Goal: Transaction & Acquisition: Download file/media

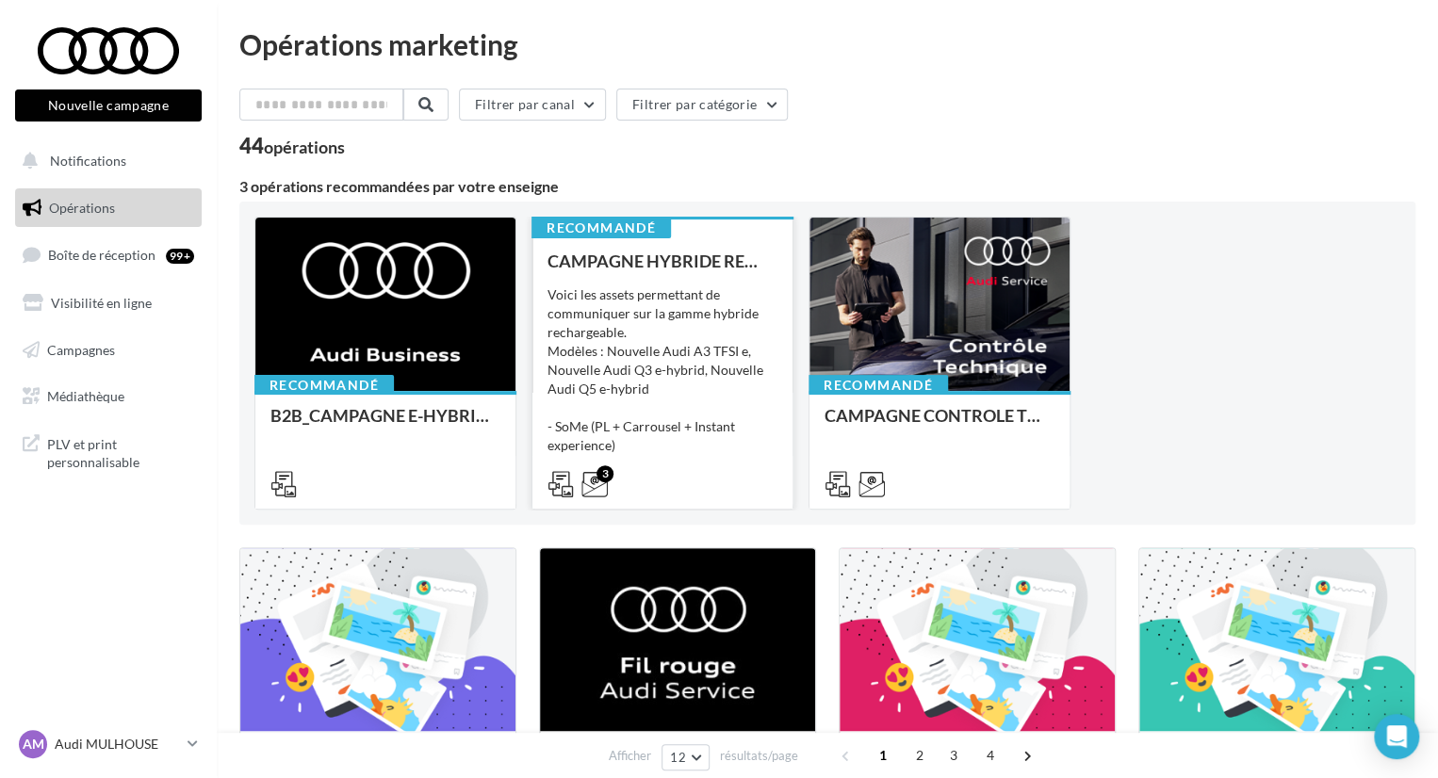
click at [710, 336] on div "Voici les assets permettant de communiquer sur la gamme hybride rechargeable. M…" at bounding box center [662, 380] width 230 height 188
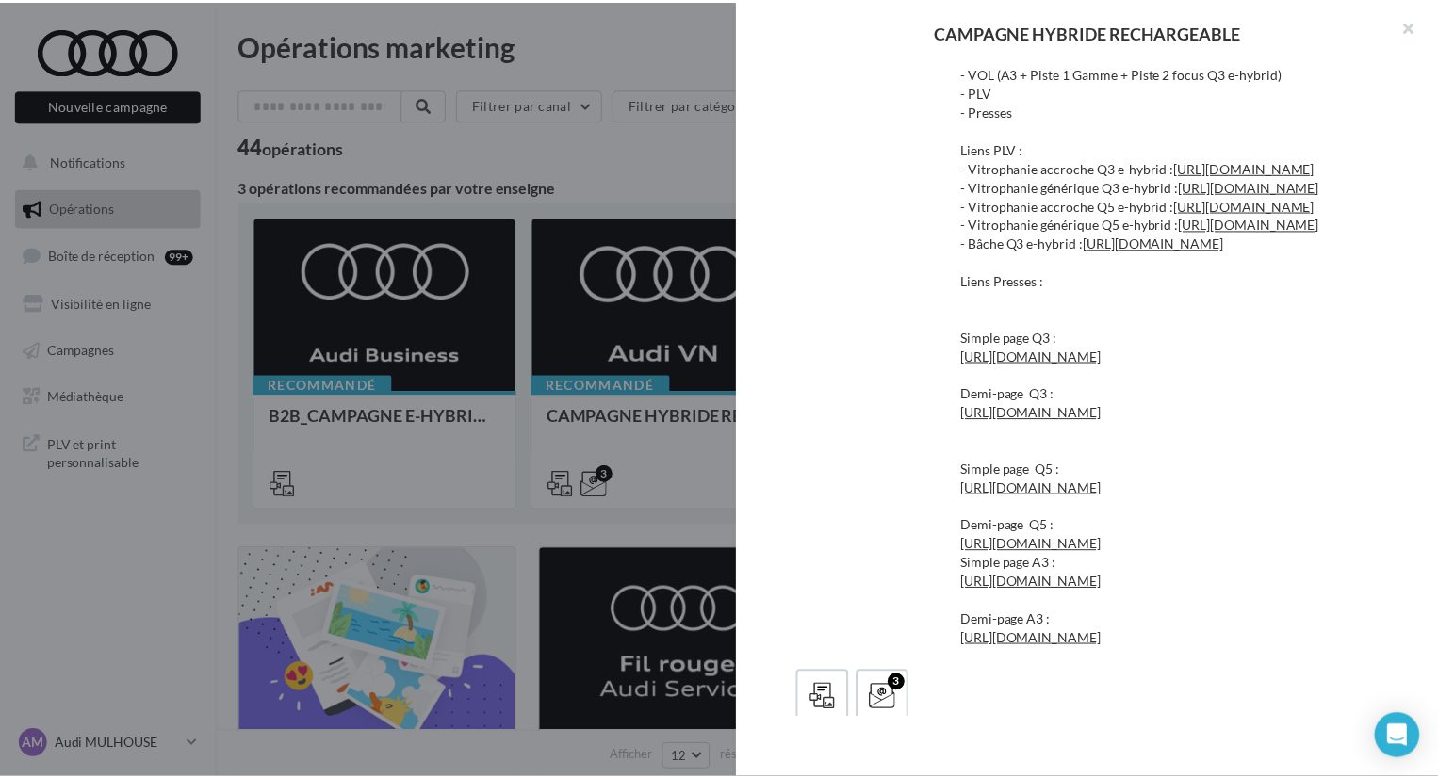
scroll to position [471, 0]
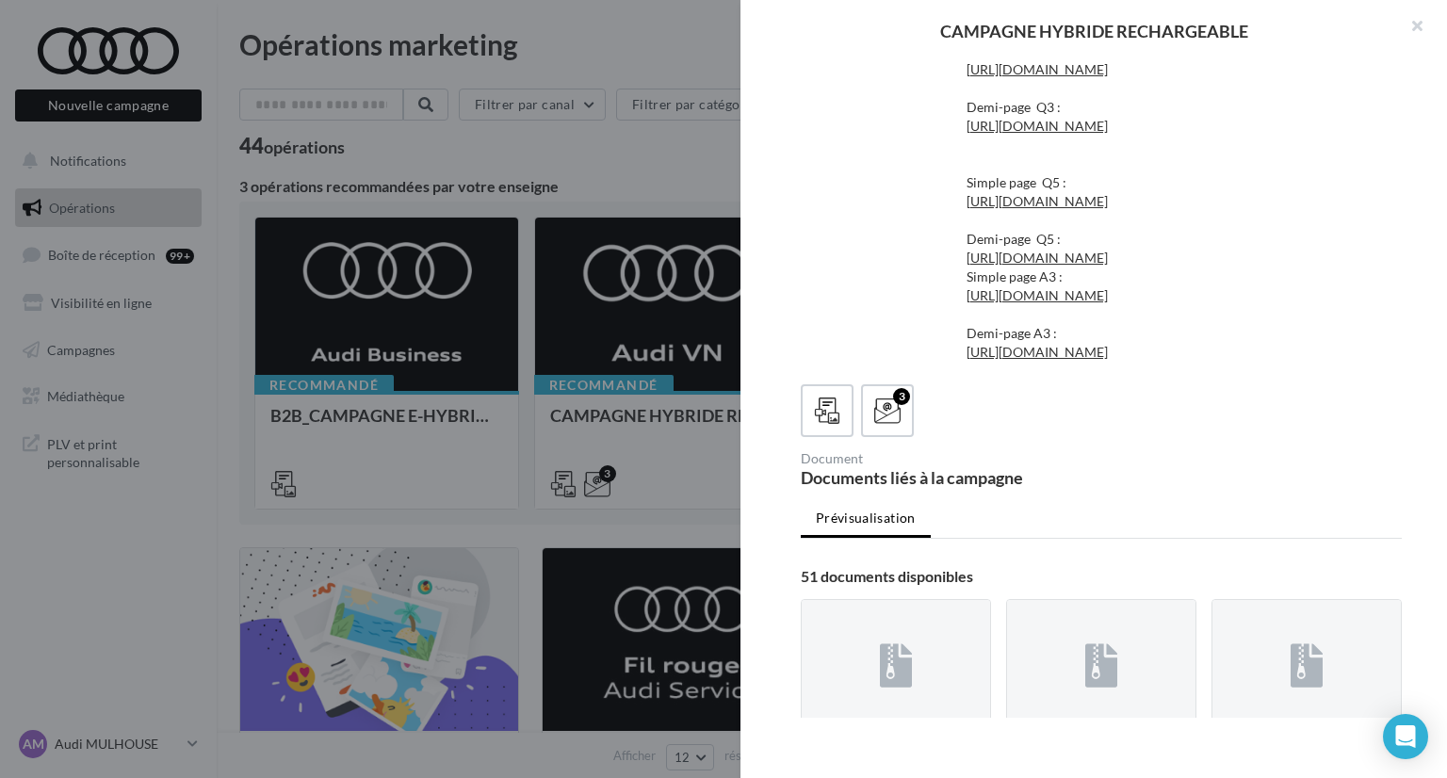
click at [576, 421] on div at bounding box center [723, 389] width 1447 height 778
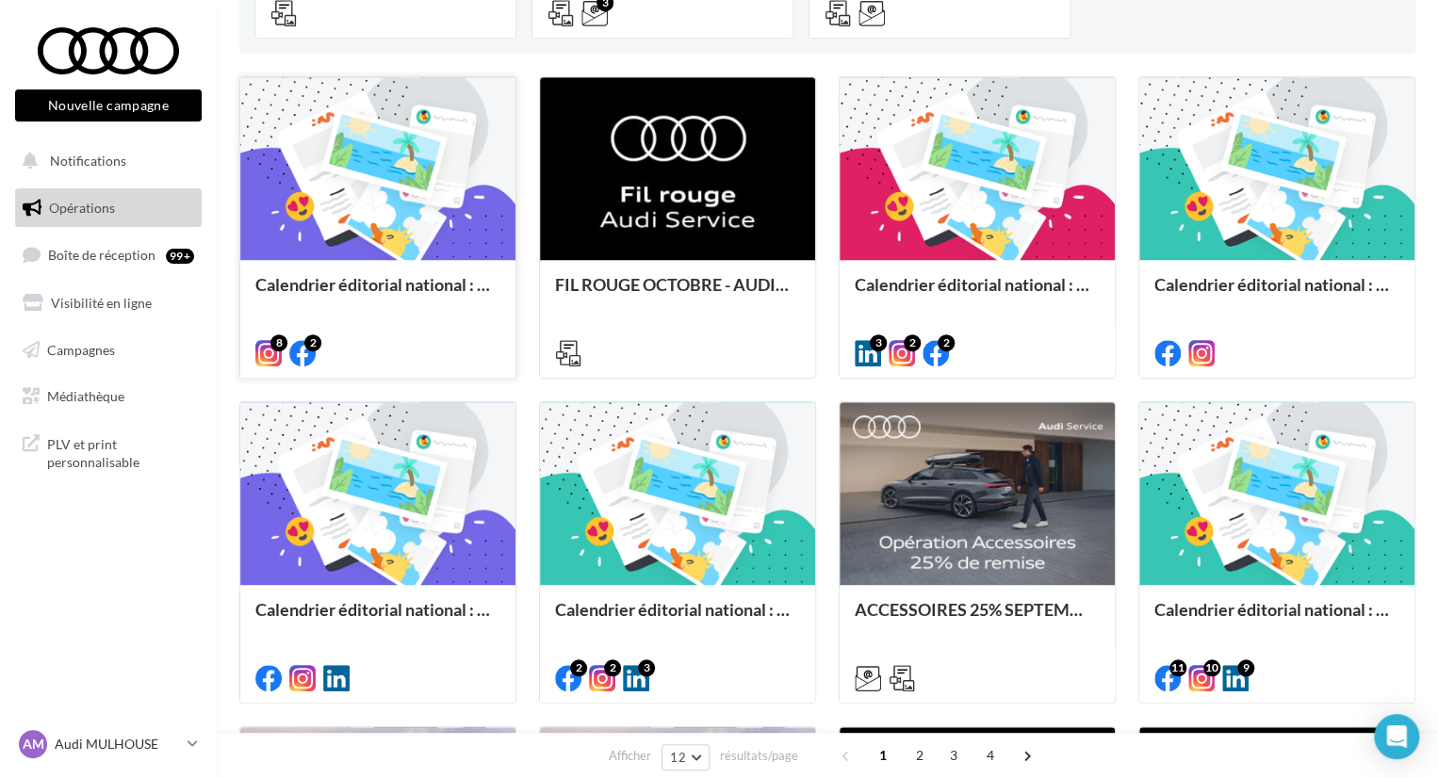
click at [449, 231] on div at bounding box center [377, 169] width 275 height 185
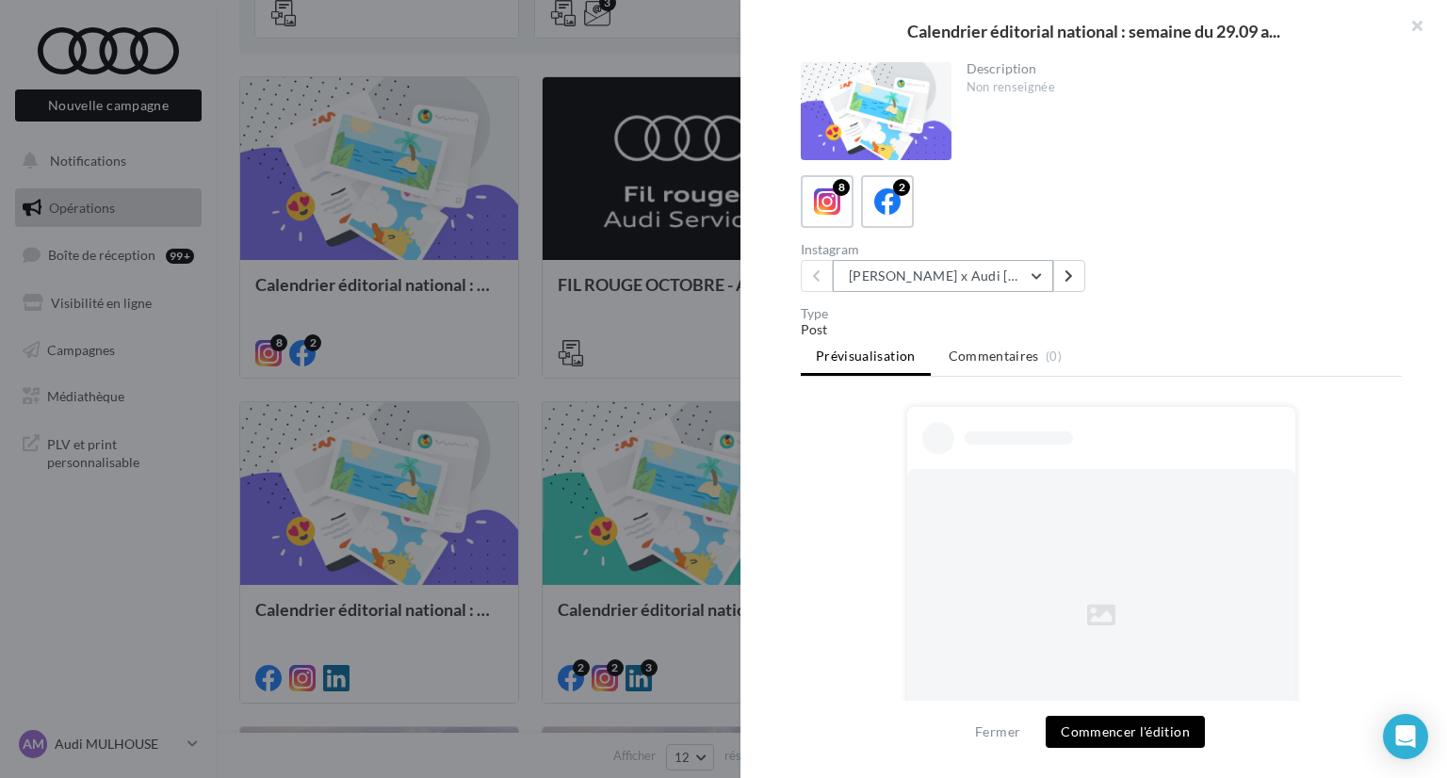
click at [995, 278] on button "Marc Márquez x Audi Spain ????????" at bounding box center [943, 276] width 220 height 32
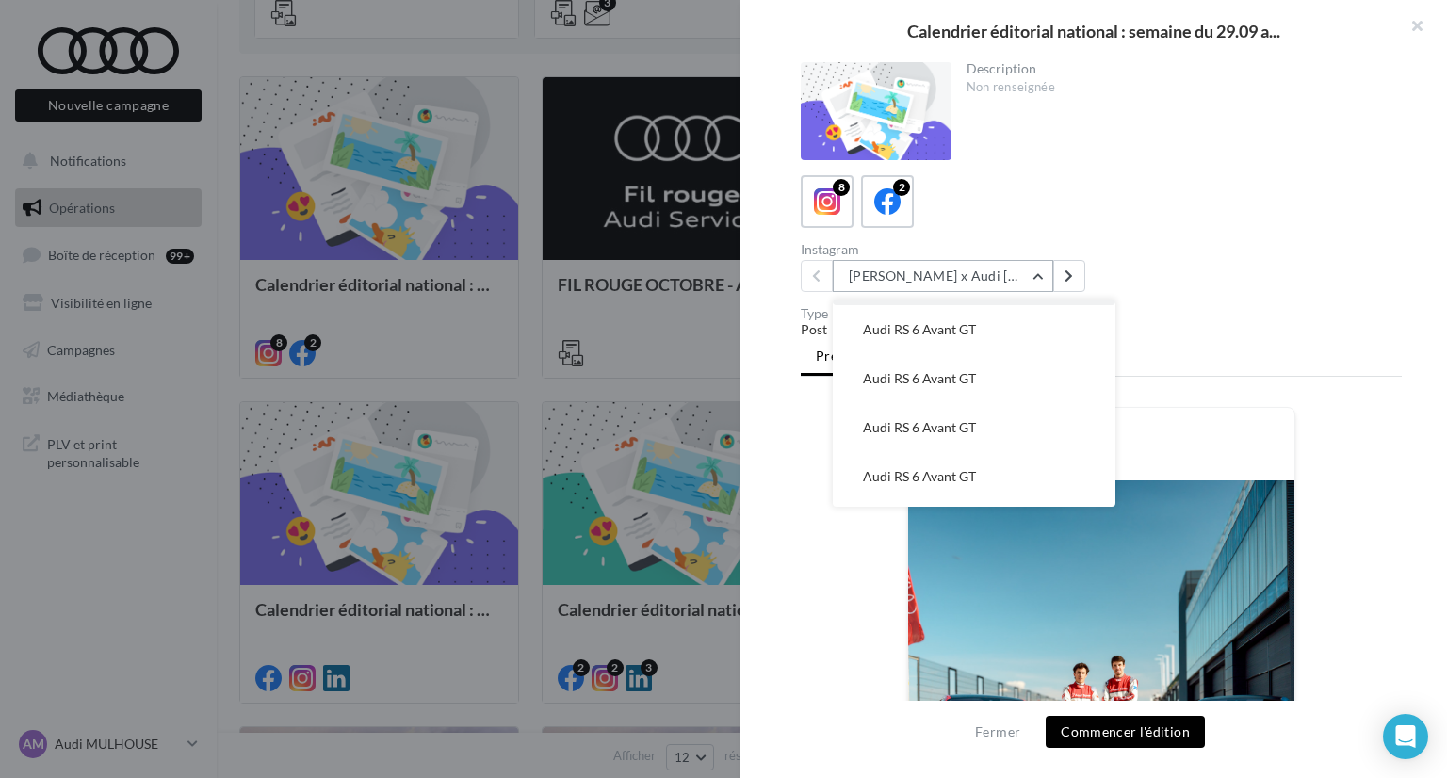
scroll to position [185, 0]
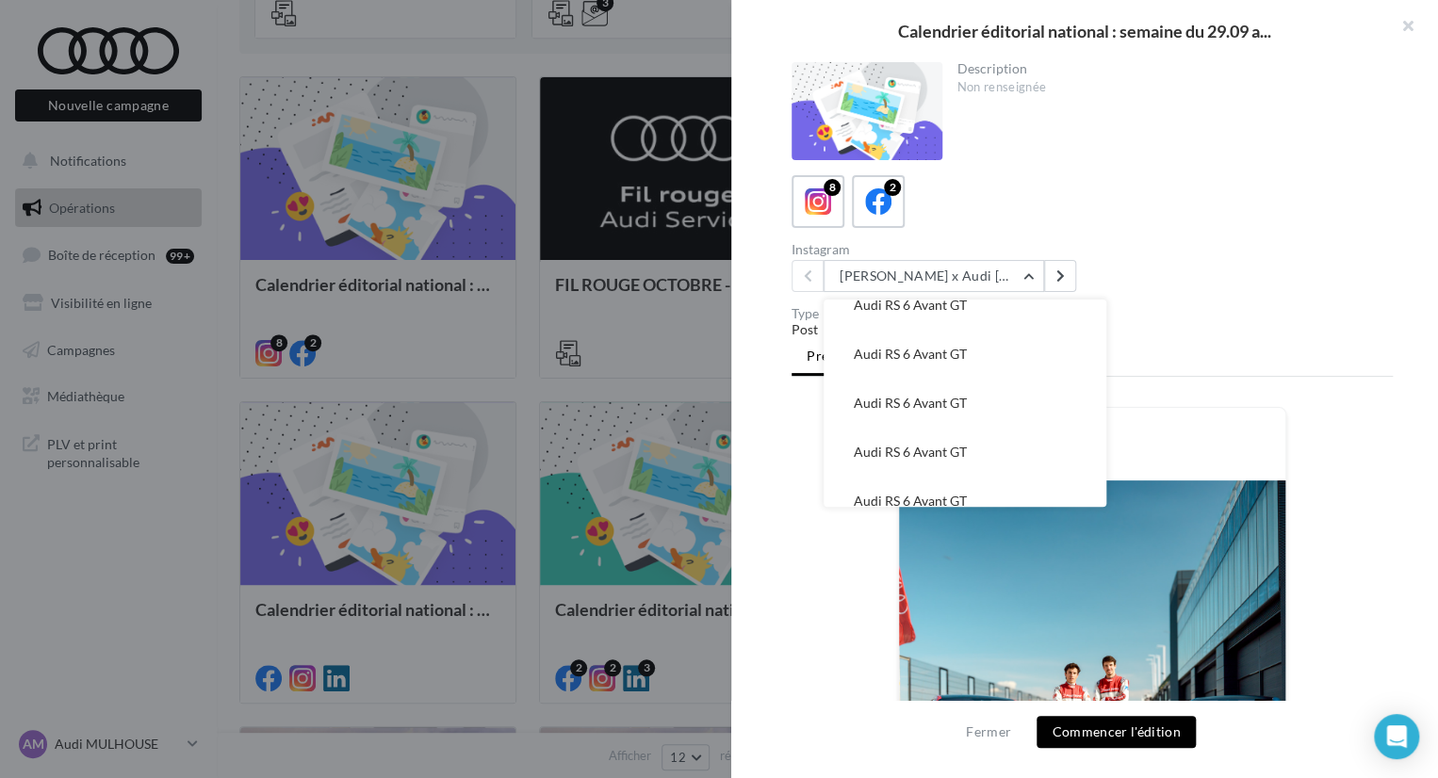
click at [515, 340] on div at bounding box center [719, 389] width 1438 height 778
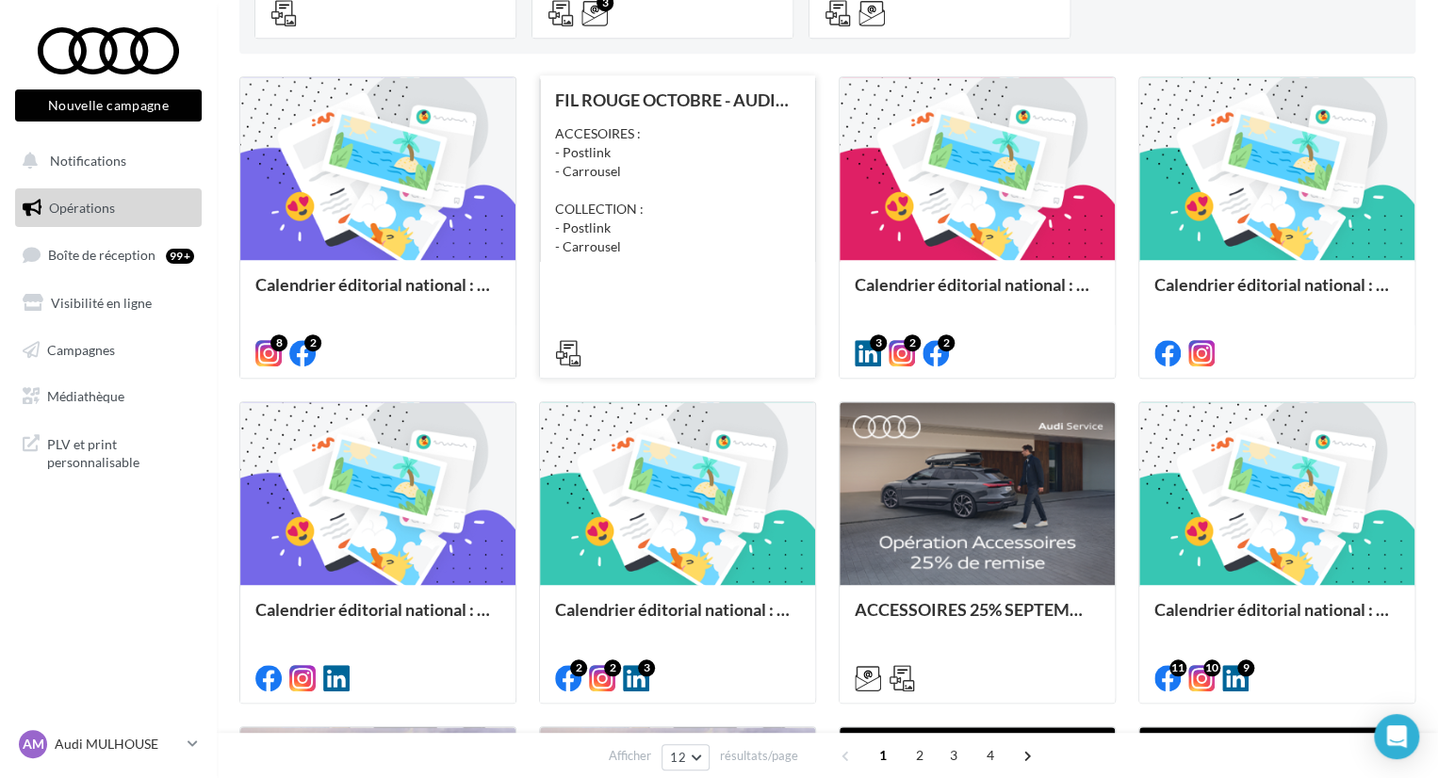
click at [650, 230] on div "ACCESOIRES : - Postlink - Carrousel COLLECTION : - Postlink - Carrousel" at bounding box center [677, 190] width 245 height 132
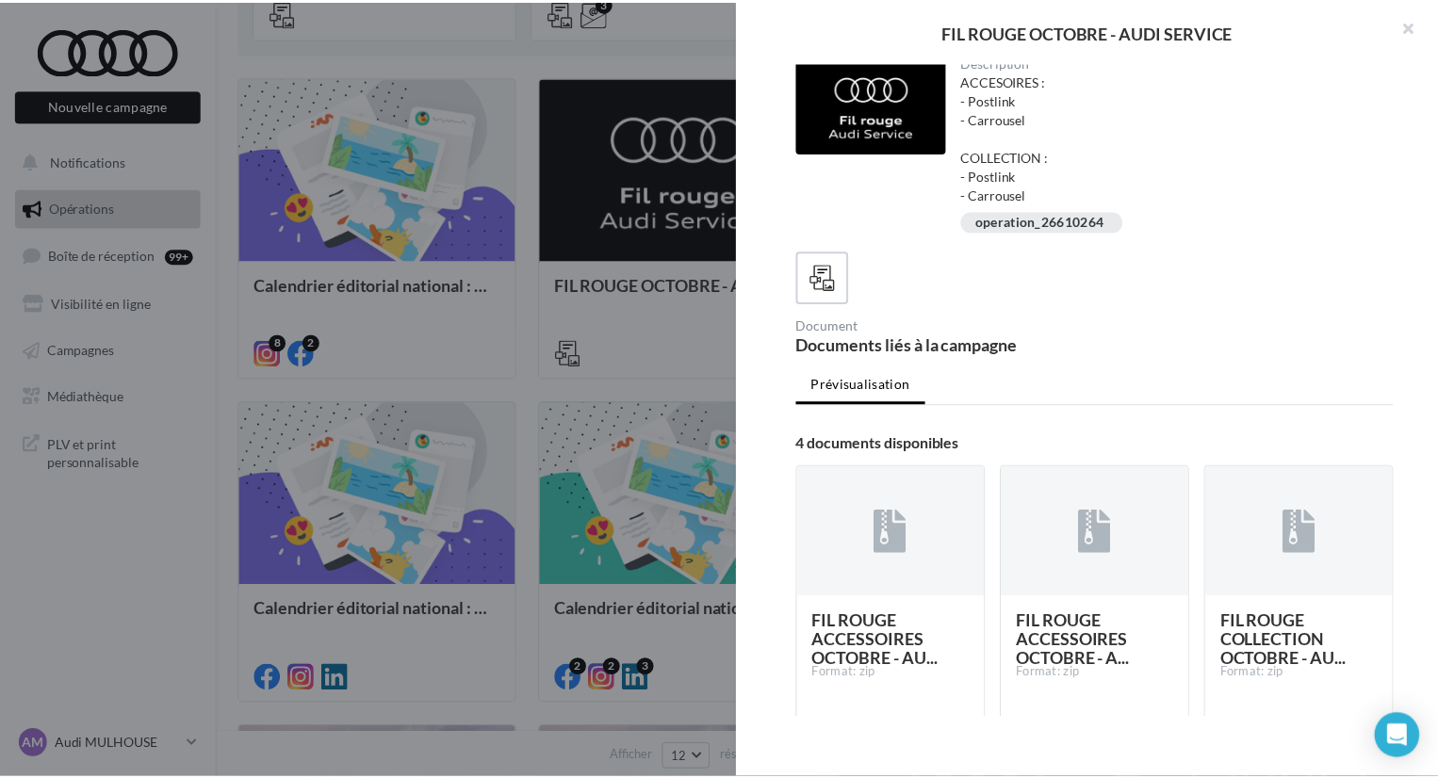
scroll to position [0, 0]
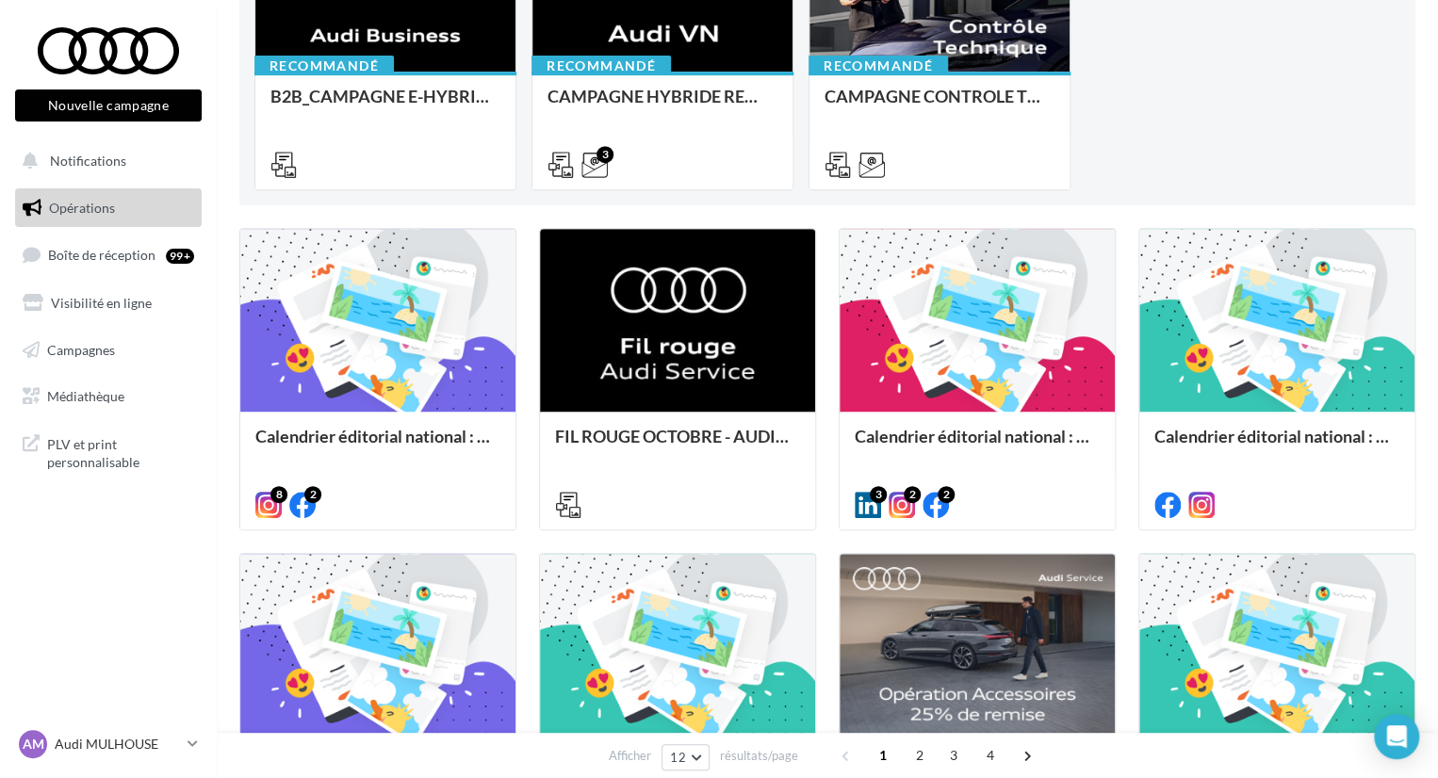
scroll to position [94, 0]
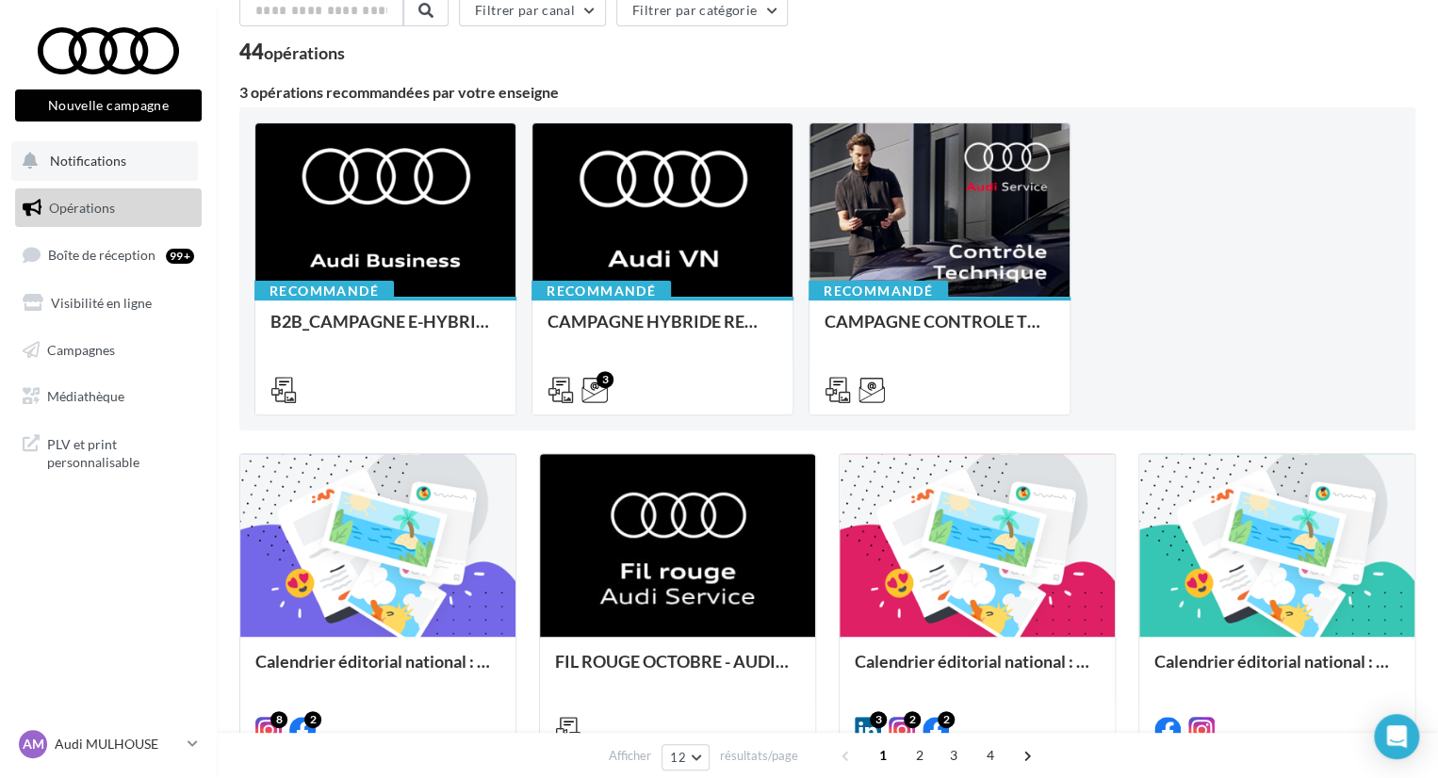
click at [90, 164] on span "Notifications" at bounding box center [88, 161] width 76 height 16
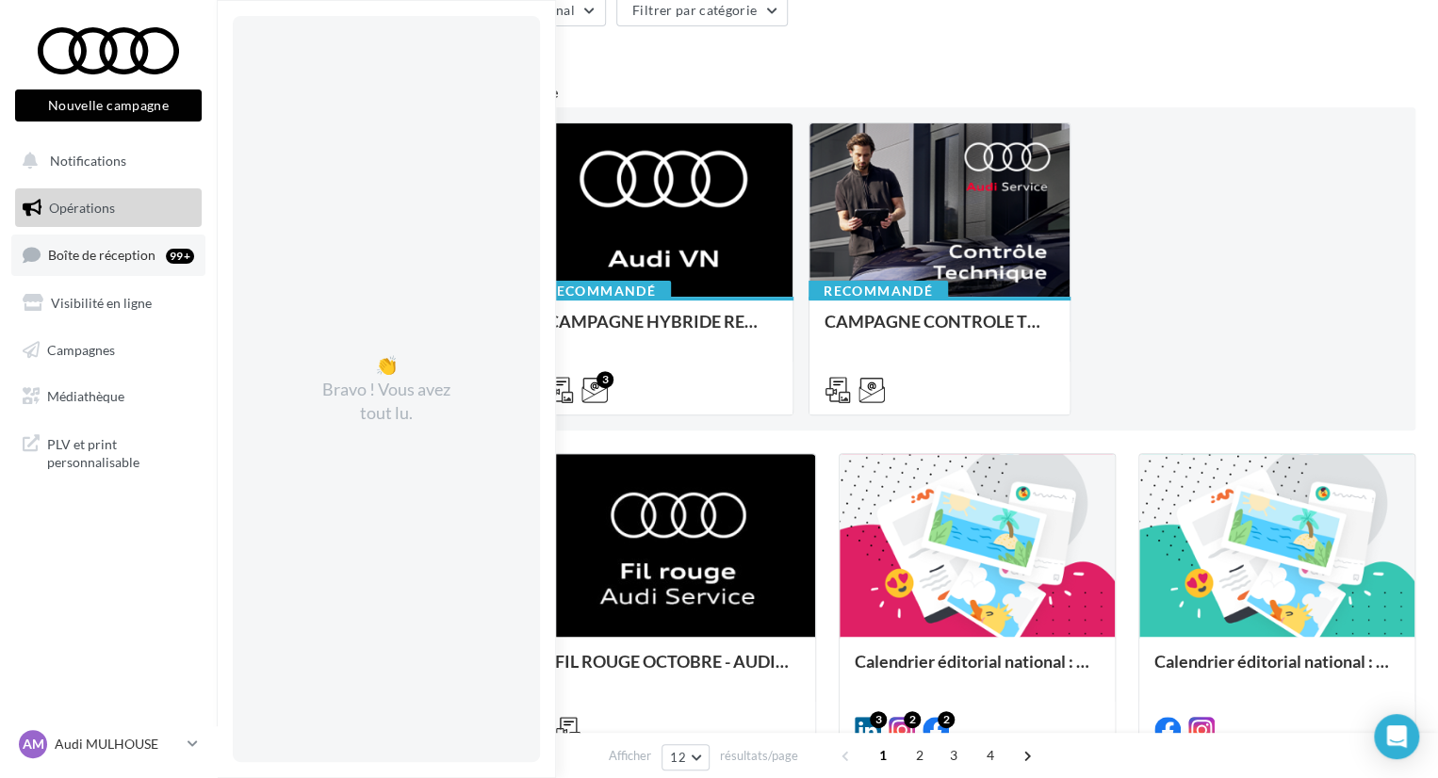
click at [127, 261] on span "Boîte de réception" at bounding box center [101, 255] width 107 height 16
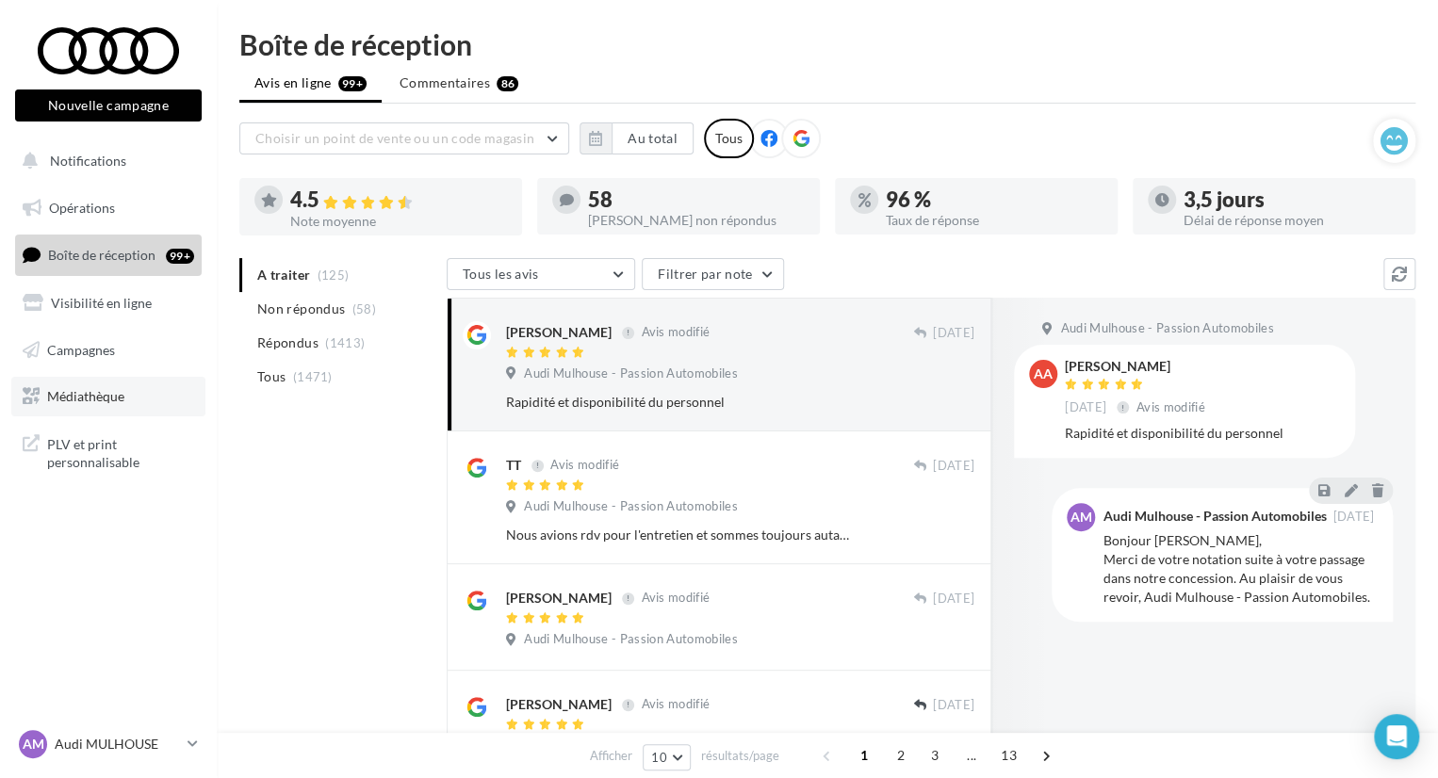
click at [96, 398] on span "Médiathèque" at bounding box center [85, 396] width 77 height 16
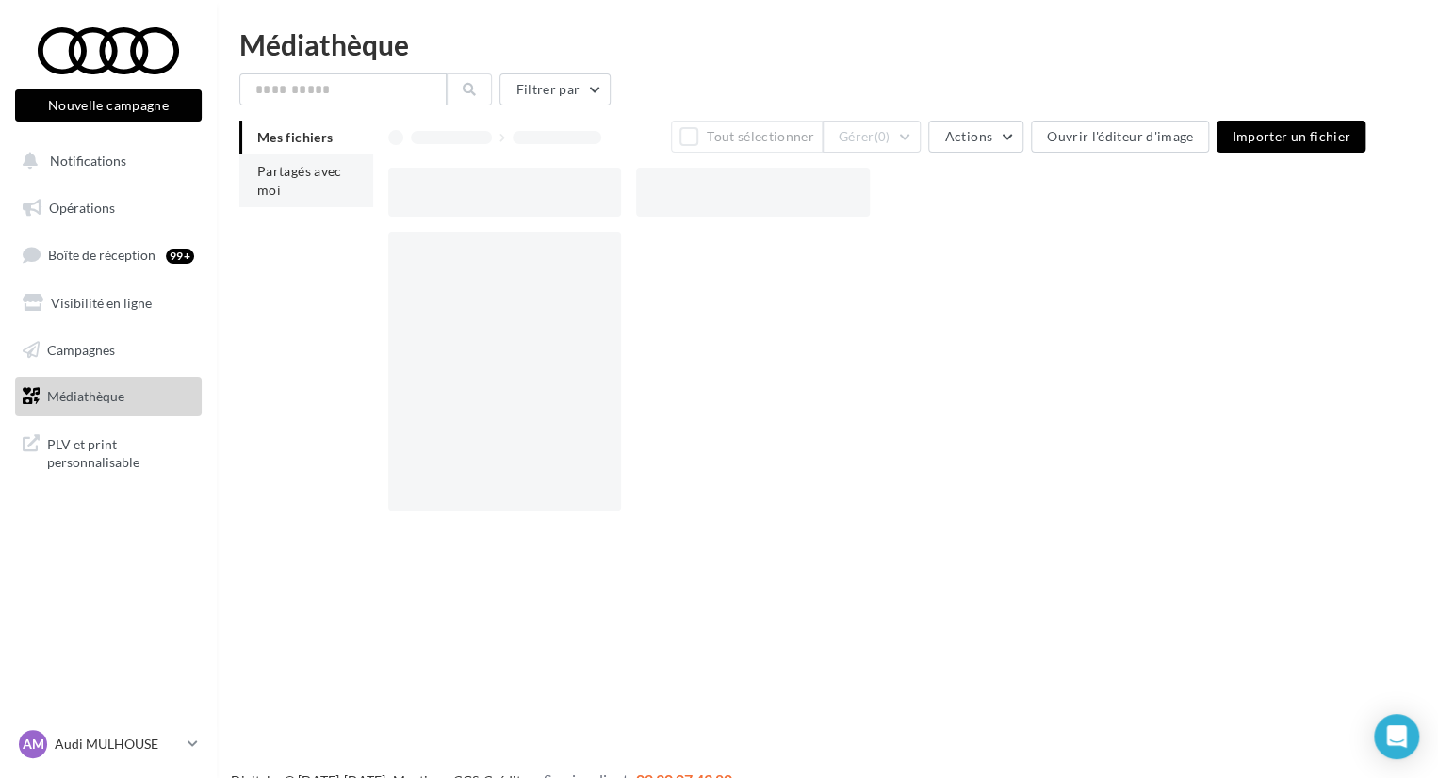
click at [306, 167] on span "Partagés avec moi" at bounding box center [299, 180] width 85 height 35
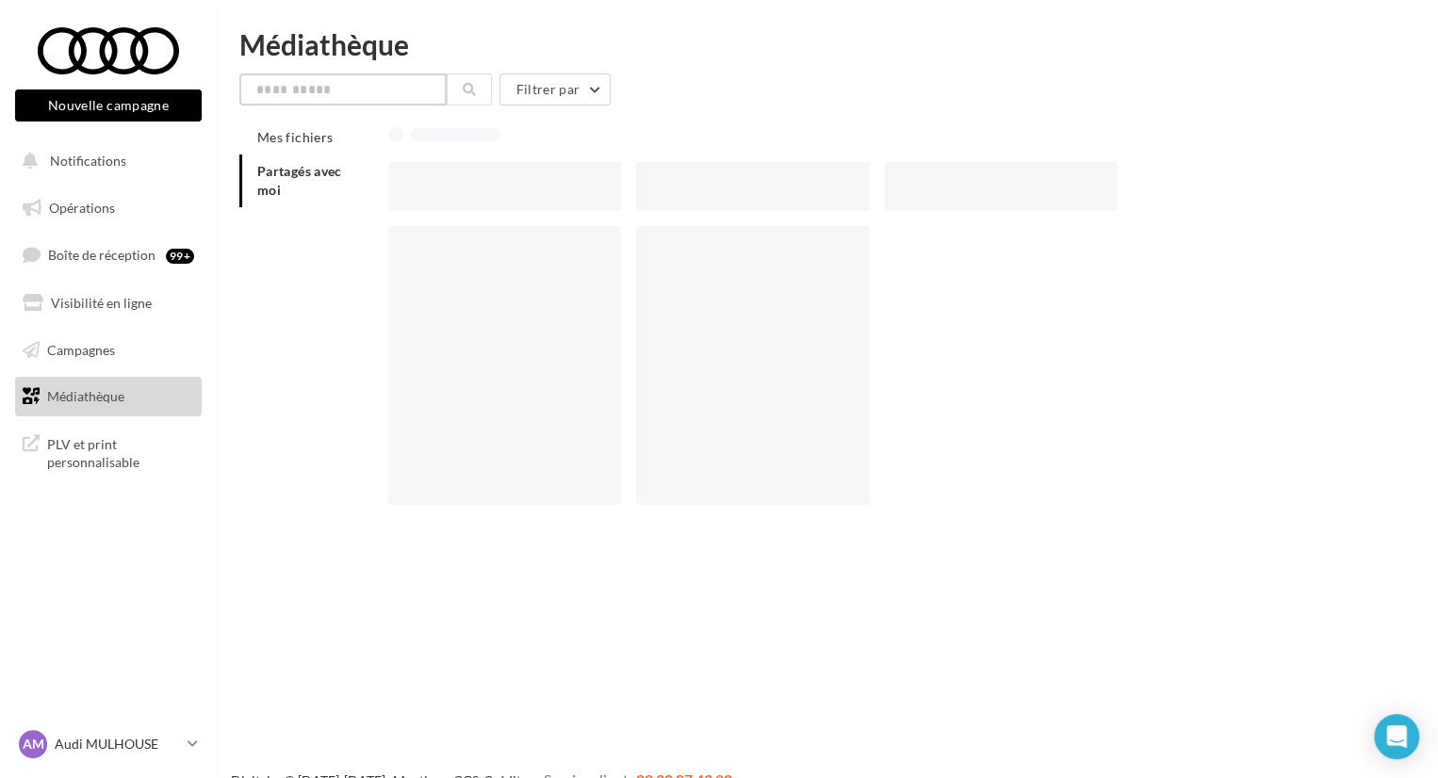
click at [293, 94] on input "text" at bounding box center [342, 89] width 207 height 32
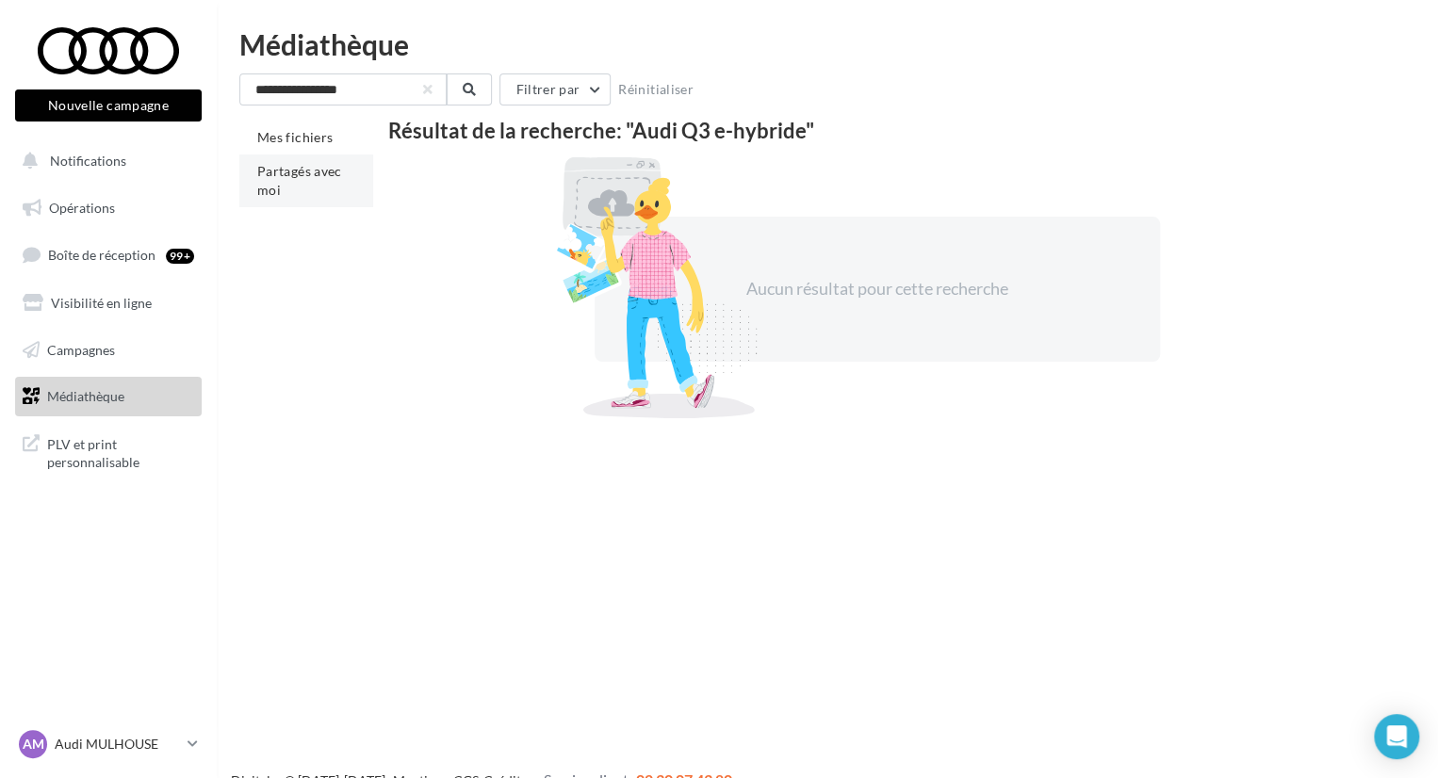
click at [298, 162] on li "Partagés avec moi" at bounding box center [306, 181] width 134 height 53
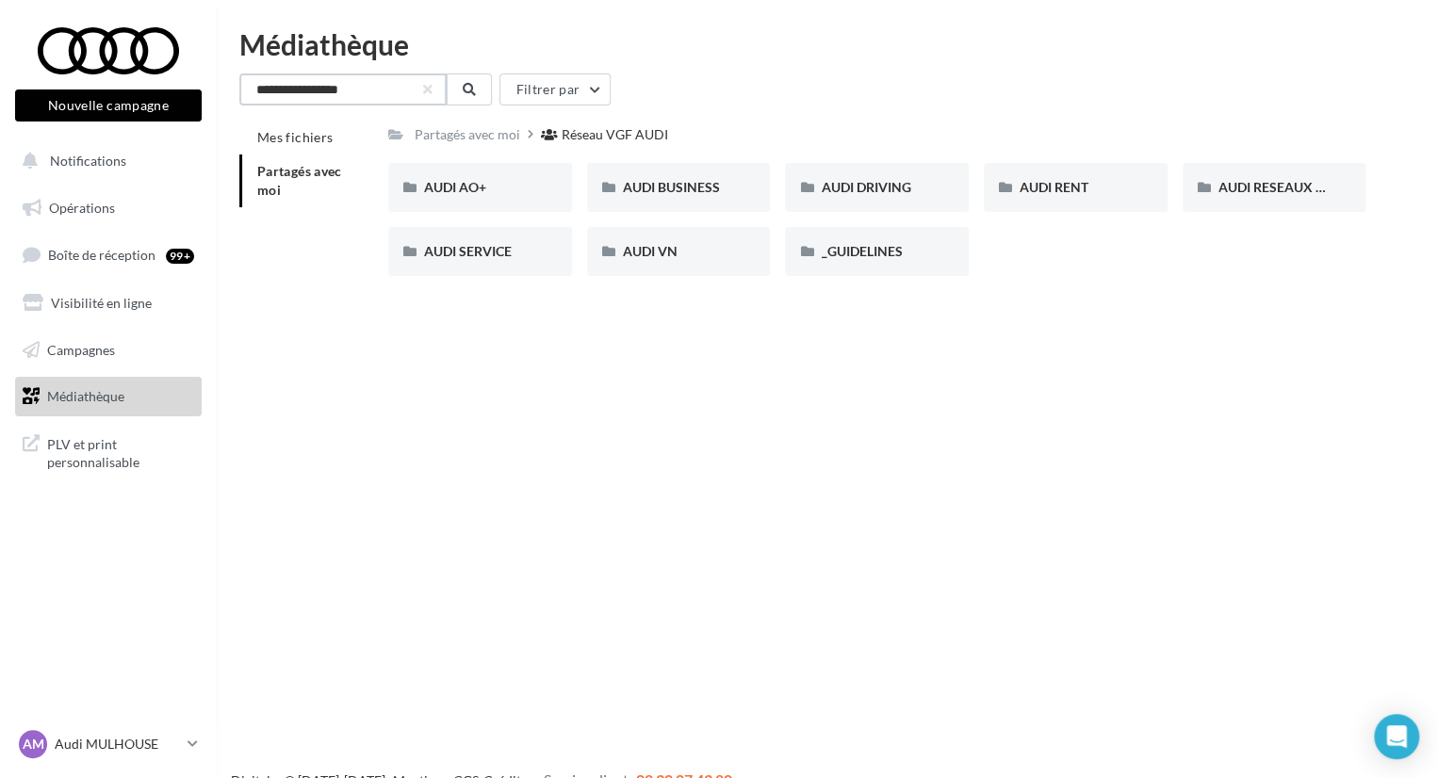
drag, startPoint x: 284, startPoint y: 86, endPoint x: 136, endPoint y: 86, distance: 147.9
click at [149, 86] on div "Nouvelle campagne Nouvelle campagne Notifications Opérations Boîte de réception…" at bounding box center [719, 419] width 1438 height 778
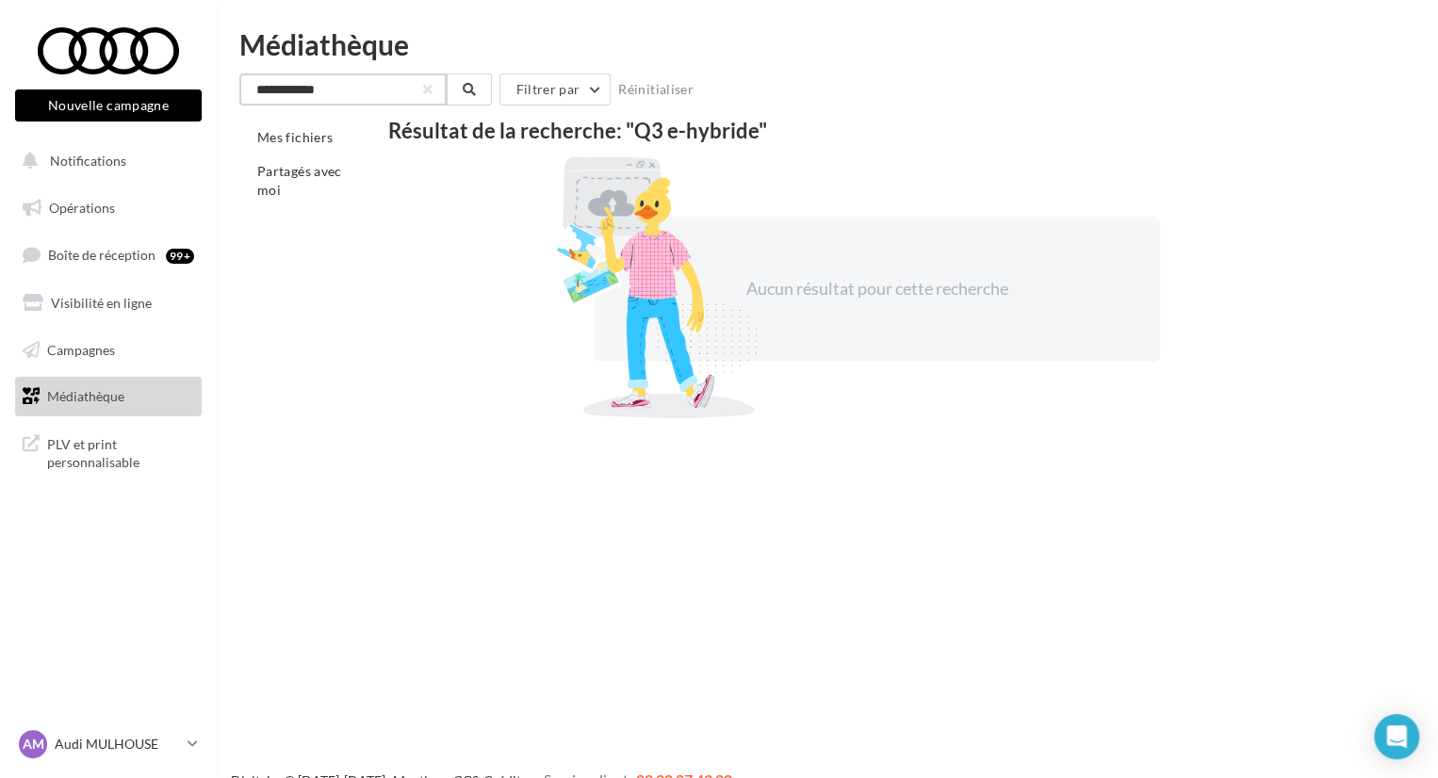
click at [322, 91] on input "**********" at bounding box center [342, 89] width 207 height 32
click at [350, 97] on input "**********" at bounding box center [342, 89] width 207 height 32
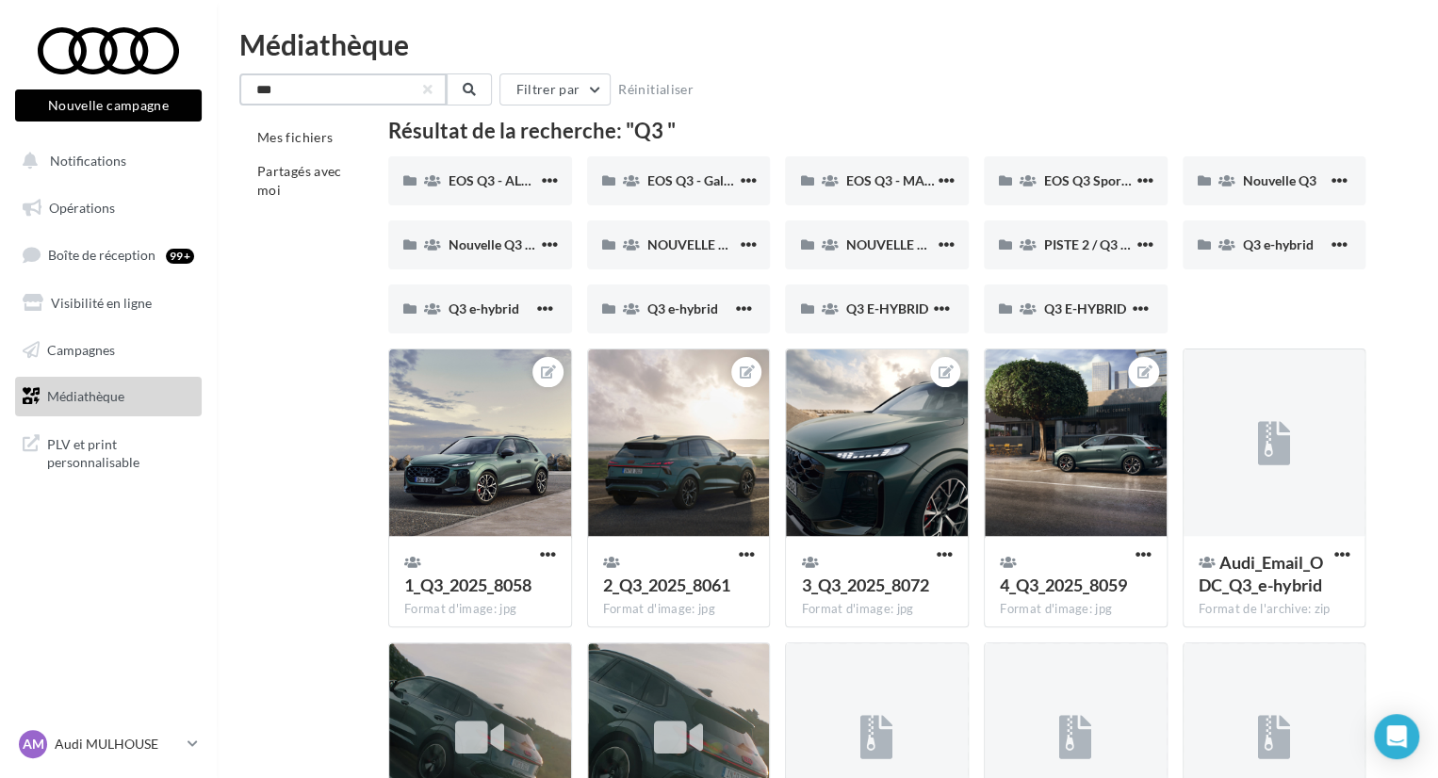
click at [333, 80] on input "**" at bounding box center [342, 89] width 207 height 32
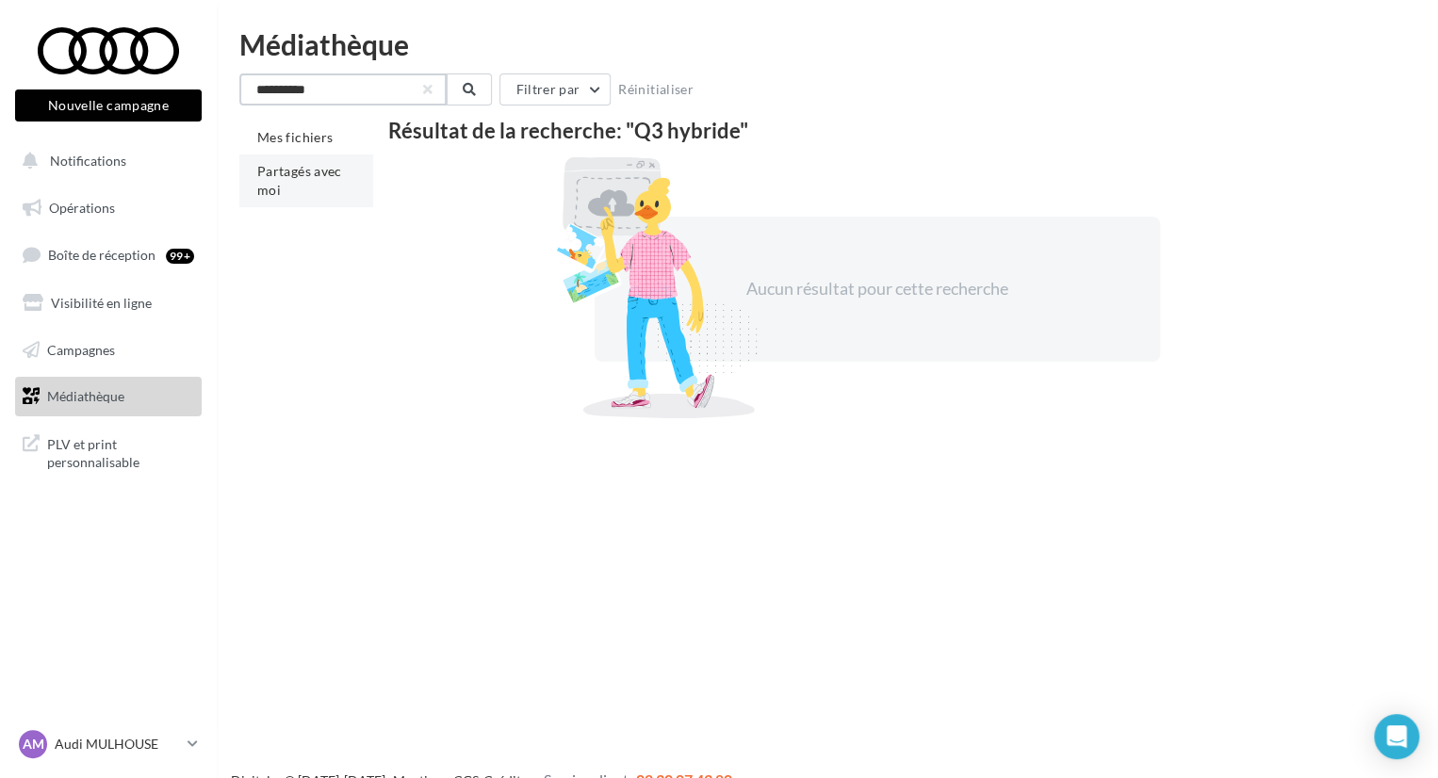
type input "**********"
click at [325, 163] on span "Partagés avec moi" at bounding box center [299, 180] width 85 height 35
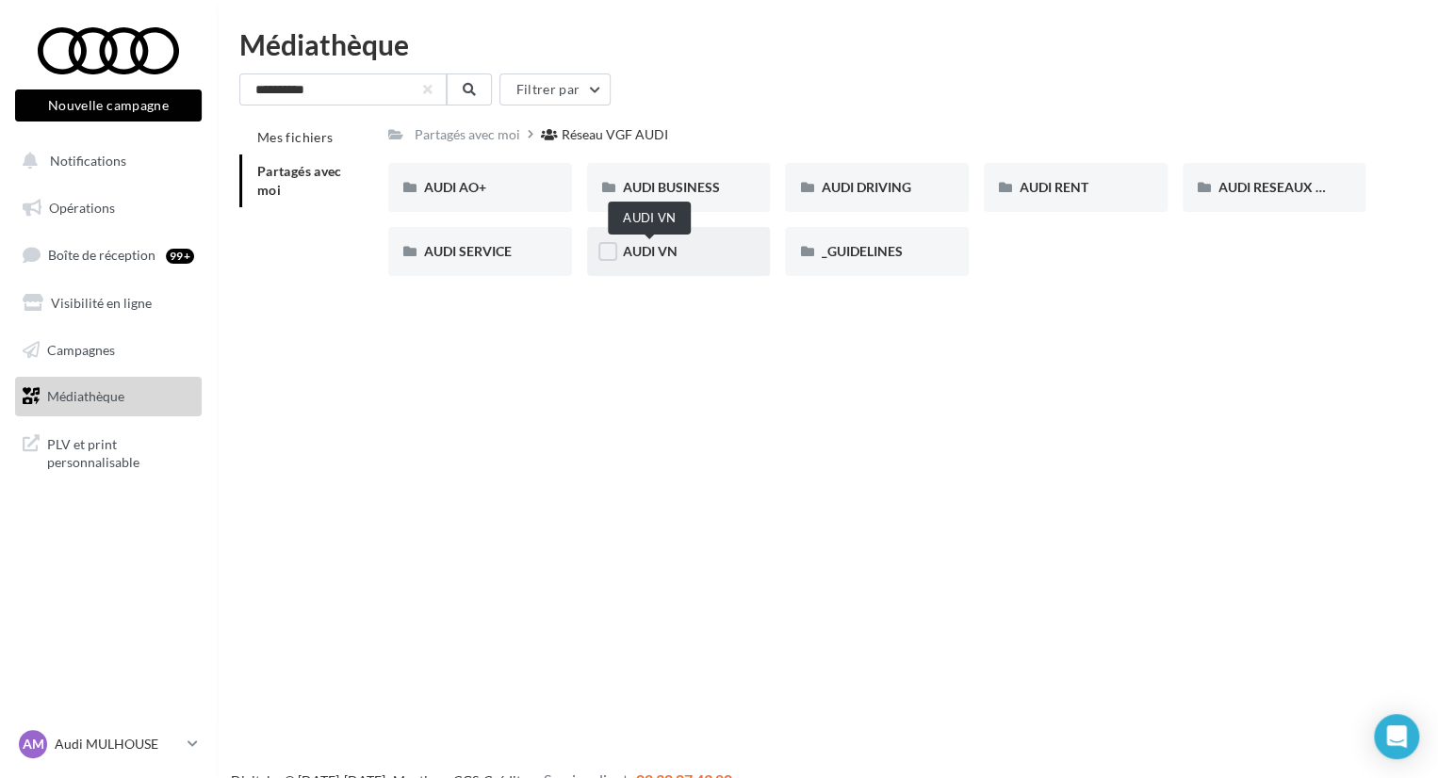
click at [651, 252] on span "AUDI VN" at bounding box center [650, 251] width 55 height 16
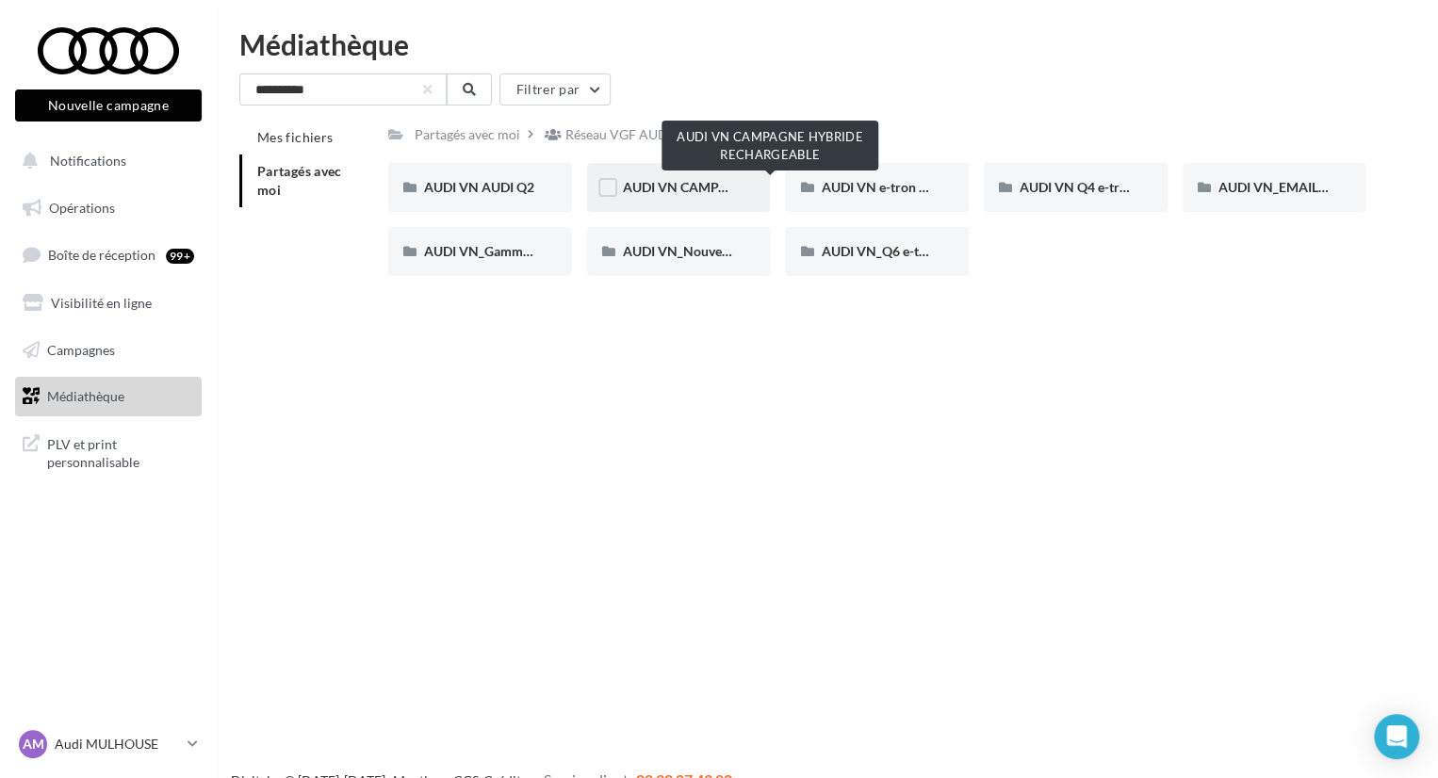
click at [709, 190] on span "AUDI VN CAMPAGNE HYBRIDE RECHARGEABLE" at bounding box center [771, 187] width 296 height 16
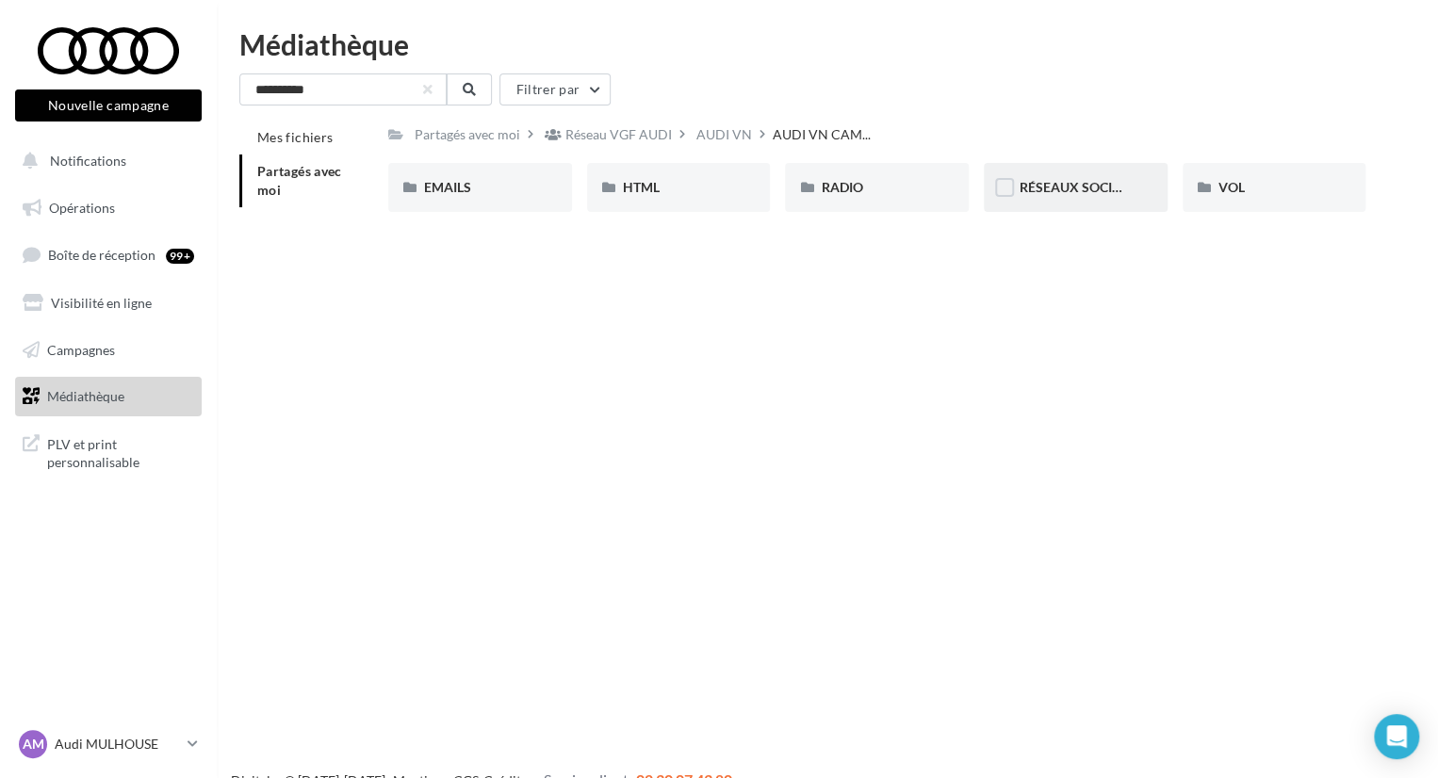
click at [1084, 205] on div "RÉSEAUX SOCIAUX" at bounding box center [1076, 187] width 184 height 49
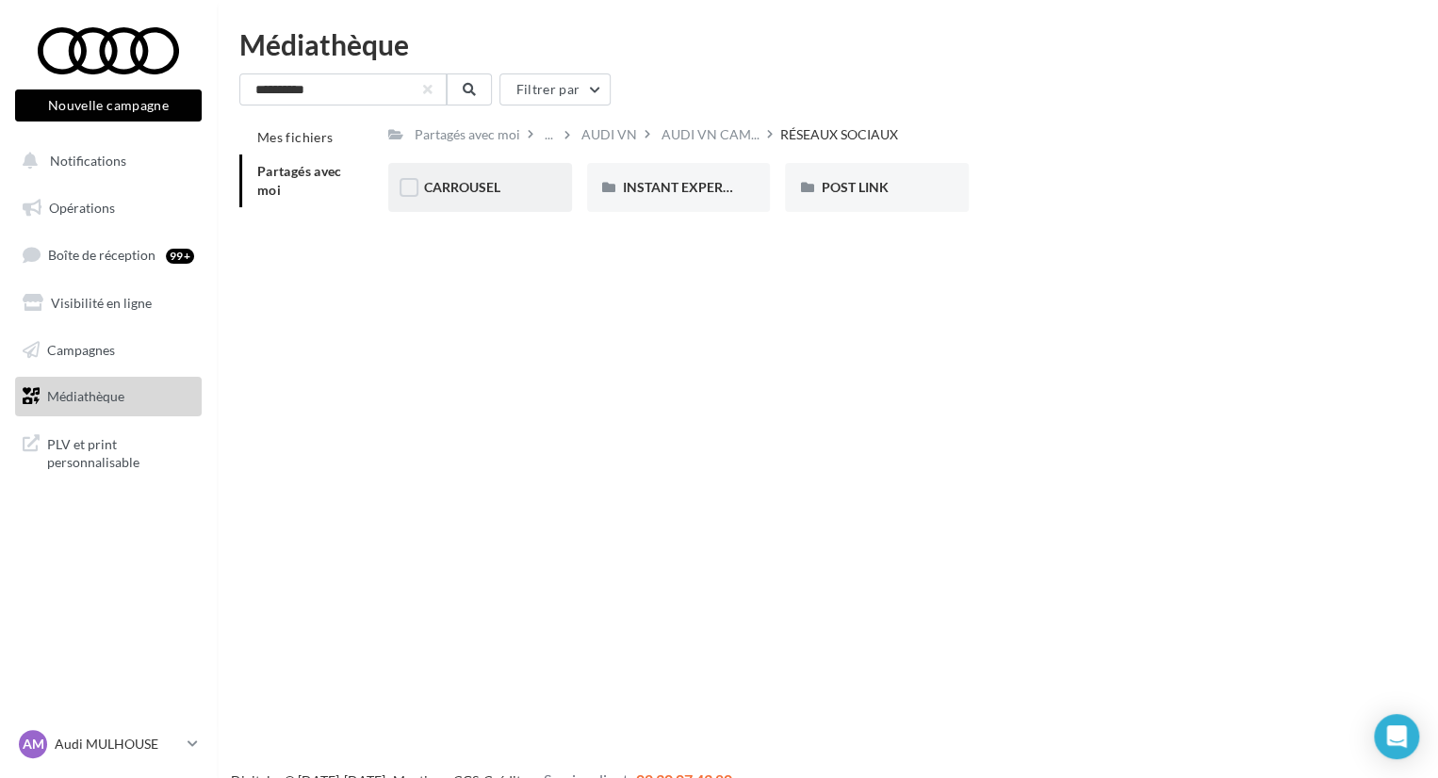
click at [547, 179] on div "CARROUSEL" at bounding box center [480, 187] width 184 height 49
click at [518, 196] on div "A3 TFSI e" at bounding box center [480, 187] width 112 height 19
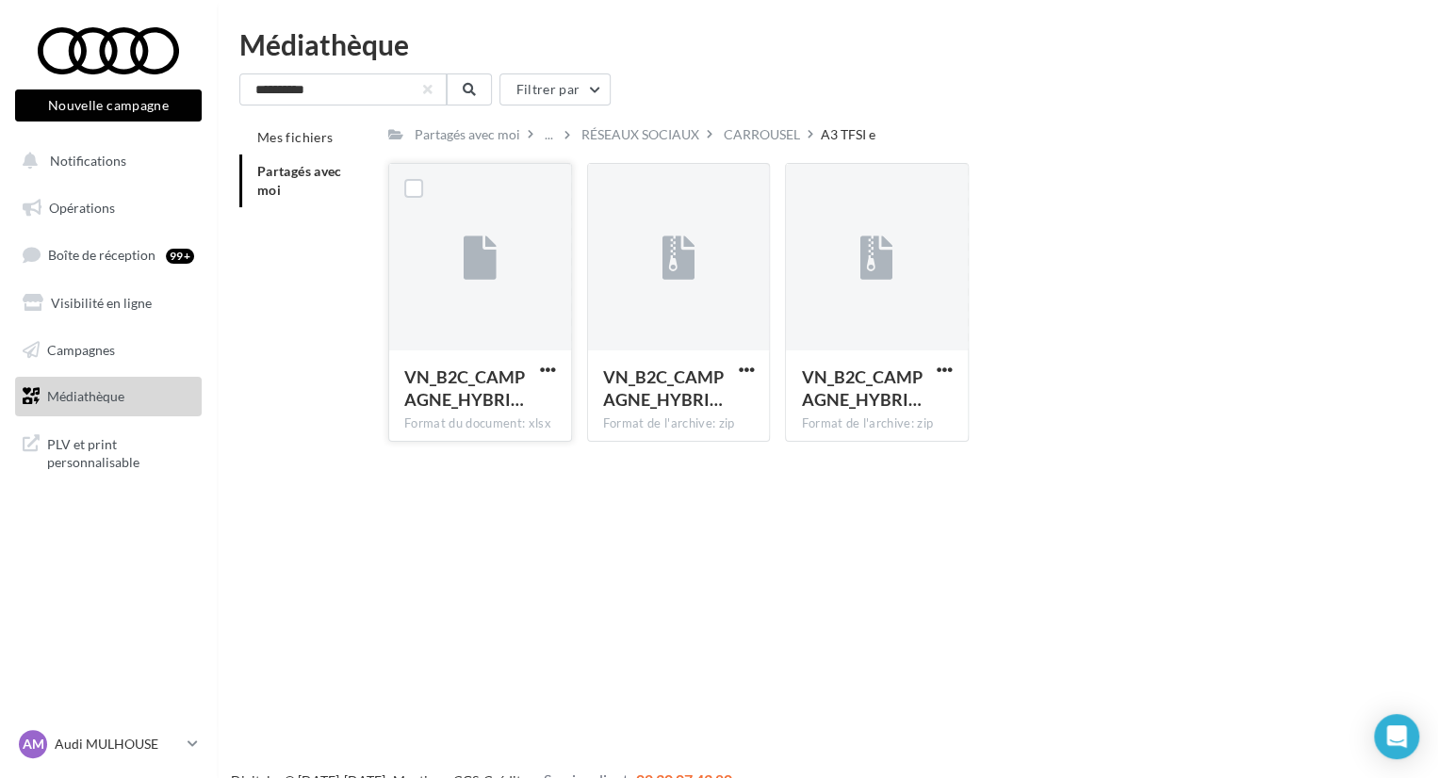
click at [550, 360] on div at bounding box center [548, 369] width 24 height 19
click at [546, 367] on span "button" at bounding box center [548, 370] width 16 height 16
click at [530, 409] on button "Télécharger" at bounding box center [465, 407] width 188 height 49
click at [736, 372] on button "button" at bounding box center [746, 371] width 24 height 19
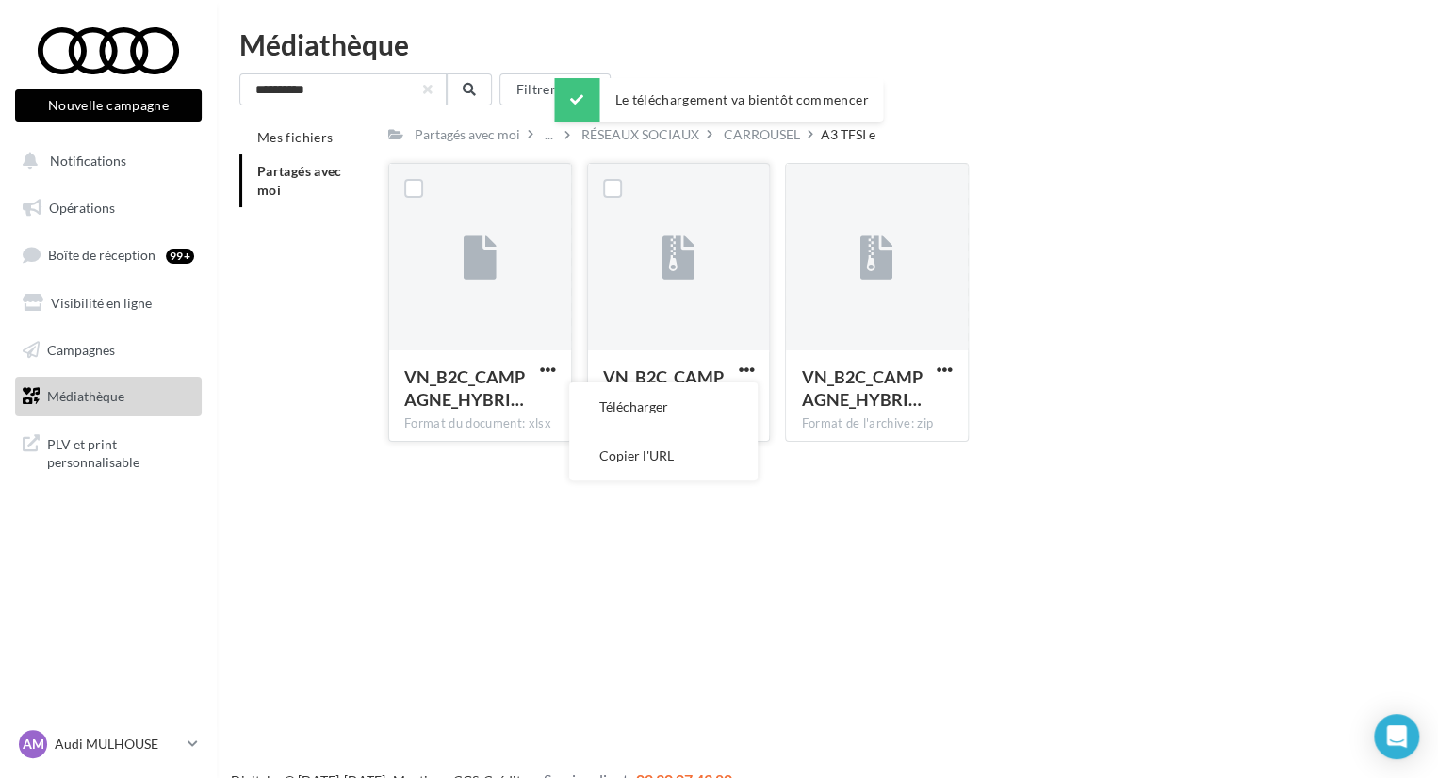
click at [710, 404] on button "Télécharger" at bounding box center [663, 407] width 188 height 49
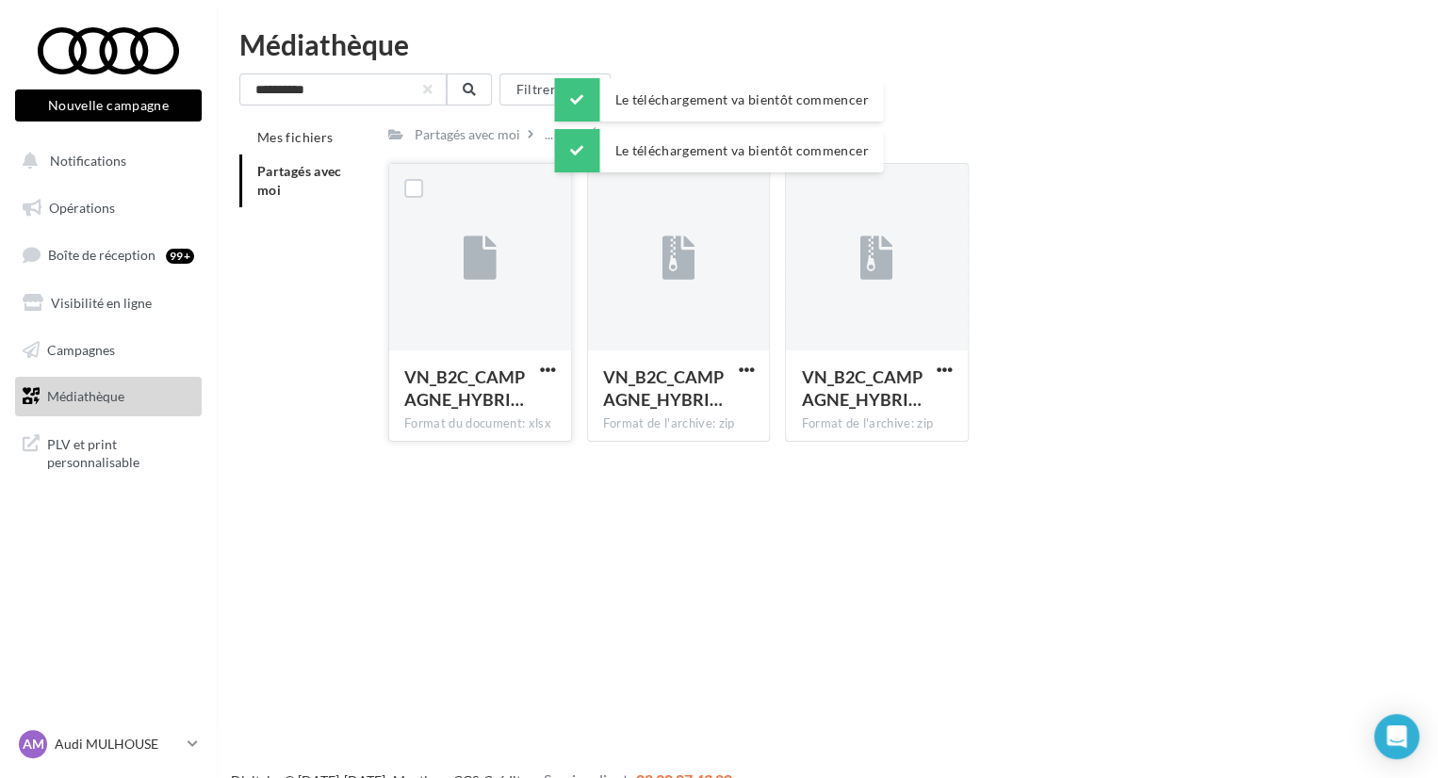
click at [1221, 193] on div "VN_B2C_CAMPAGNE_HYBRI… Format du document: xlsx VN_B2C_CAMPAGNE_HYBRIDE_RECHARG…" at bounding box center [884, 310] width 992 height 294
click at [727, 137] on div "CARROUSEL" at bounding box center [762, 134] width 76 height 19
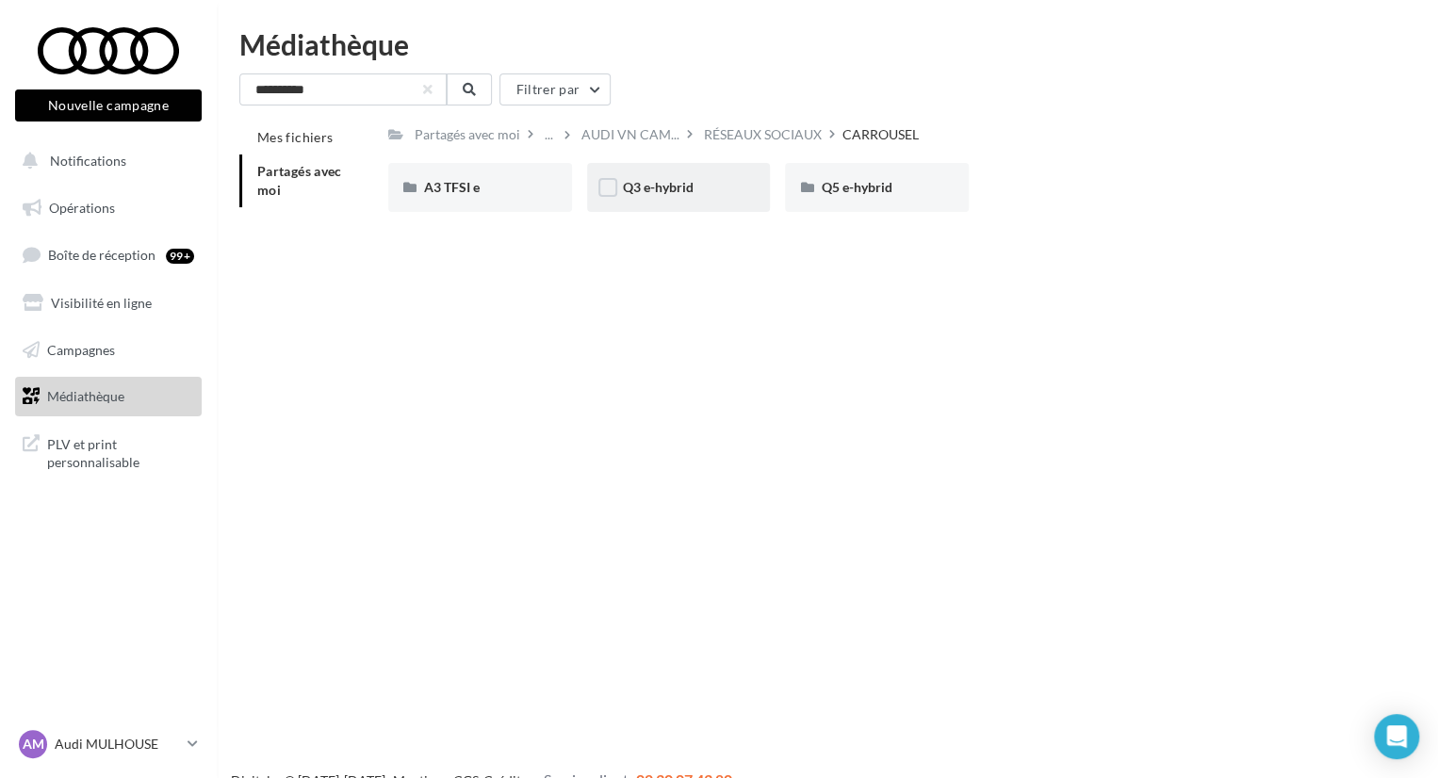
click at [708, 182] on div "Q3 e-hybrid" at bounding box center [679, 187] width 112 height 19
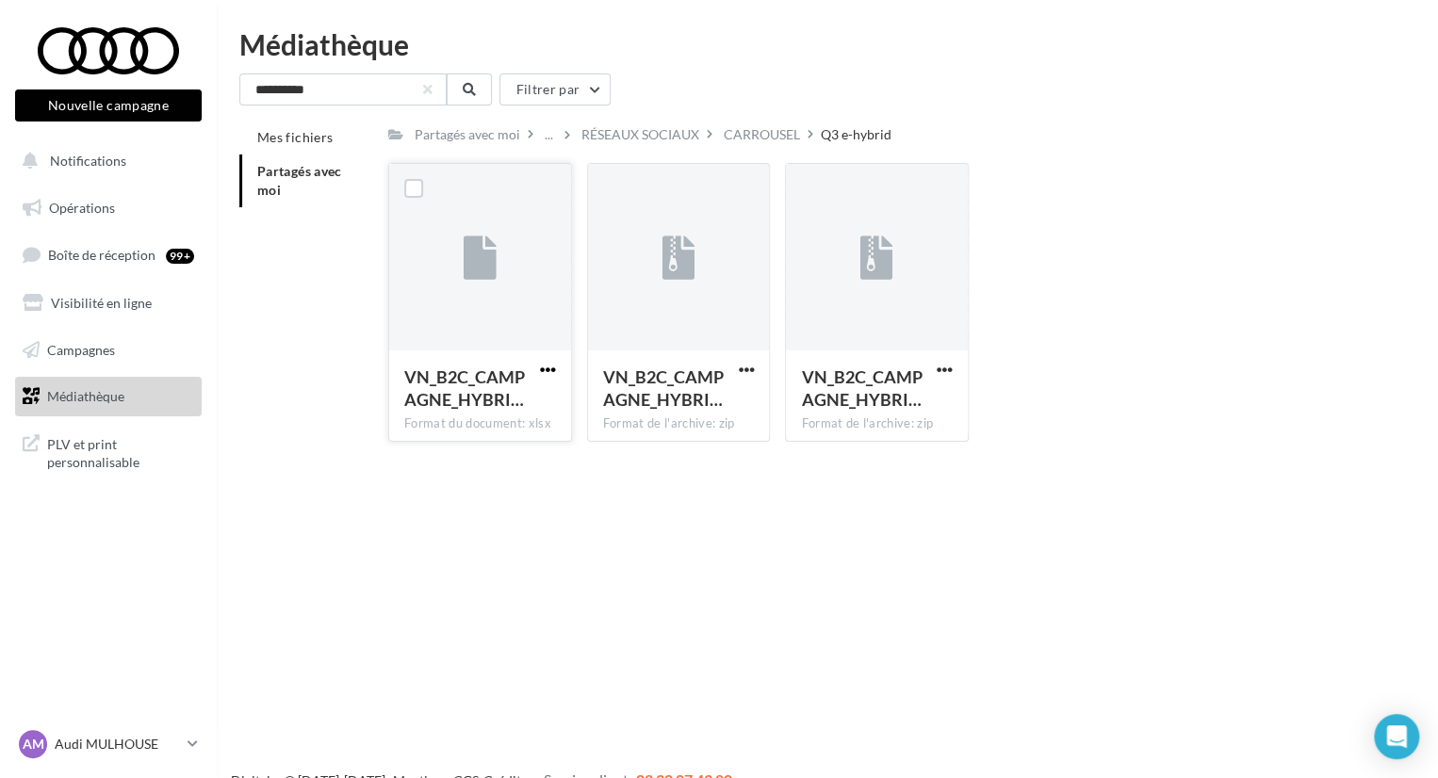
click at [554, 369] on span "button" at bounding box center [548, 370] width 16 height 16
drag, startPoint x: 506, startPoint y: 397, endPoint x: 749, endPoint y: 374, distance: 244.2
click at [505, 397] on button "Télécharger" at bounding box center [465, 407] width 188 height 49
click at [743, 370] on span "button" at bounding box center [746, 370] width 16 height 16
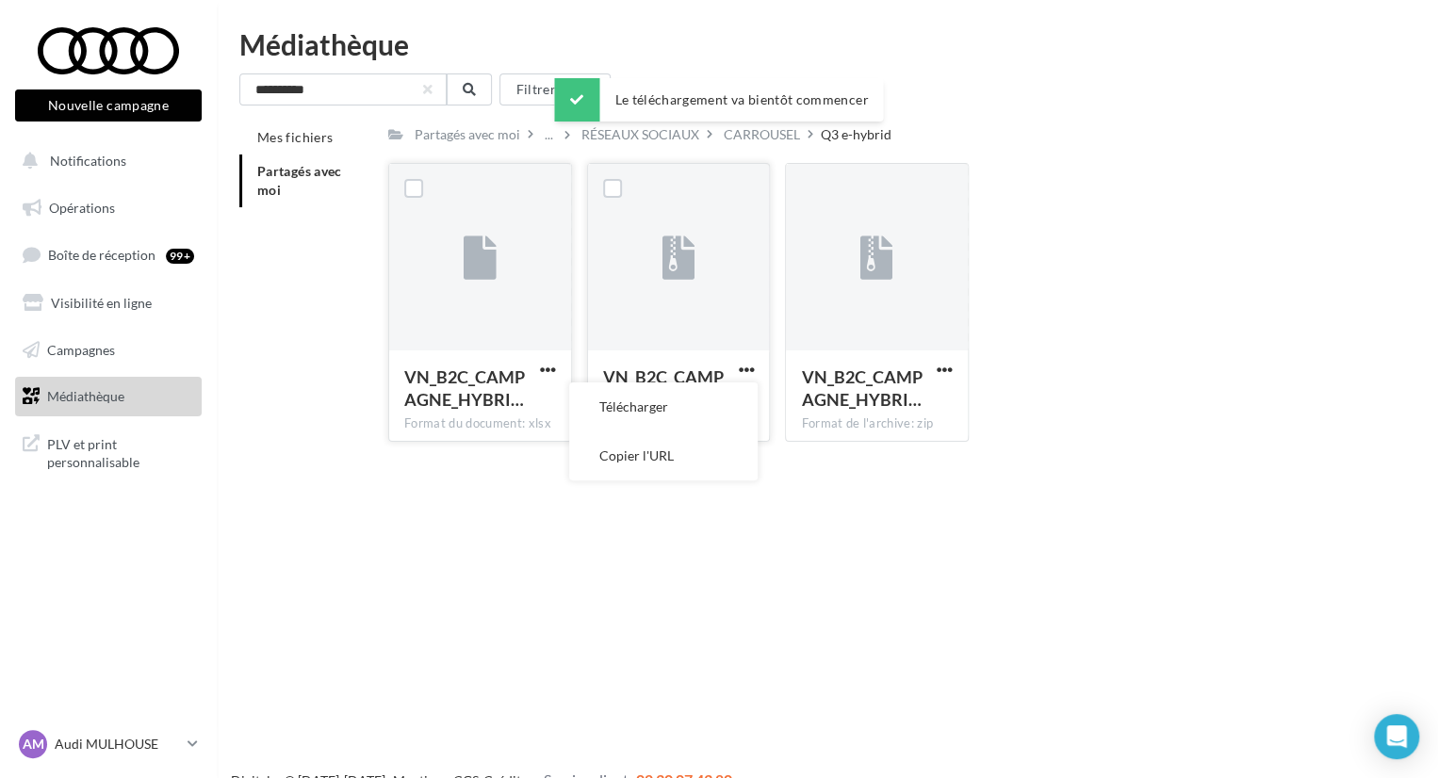
drag, startPoint x: 724, startPoint y: 401, endPoint x: 756, endPoint y: 396, distance: 32.5
click at [724, 401] on button "Télécharger" at bounding box center [663, 407] width 188 height 49
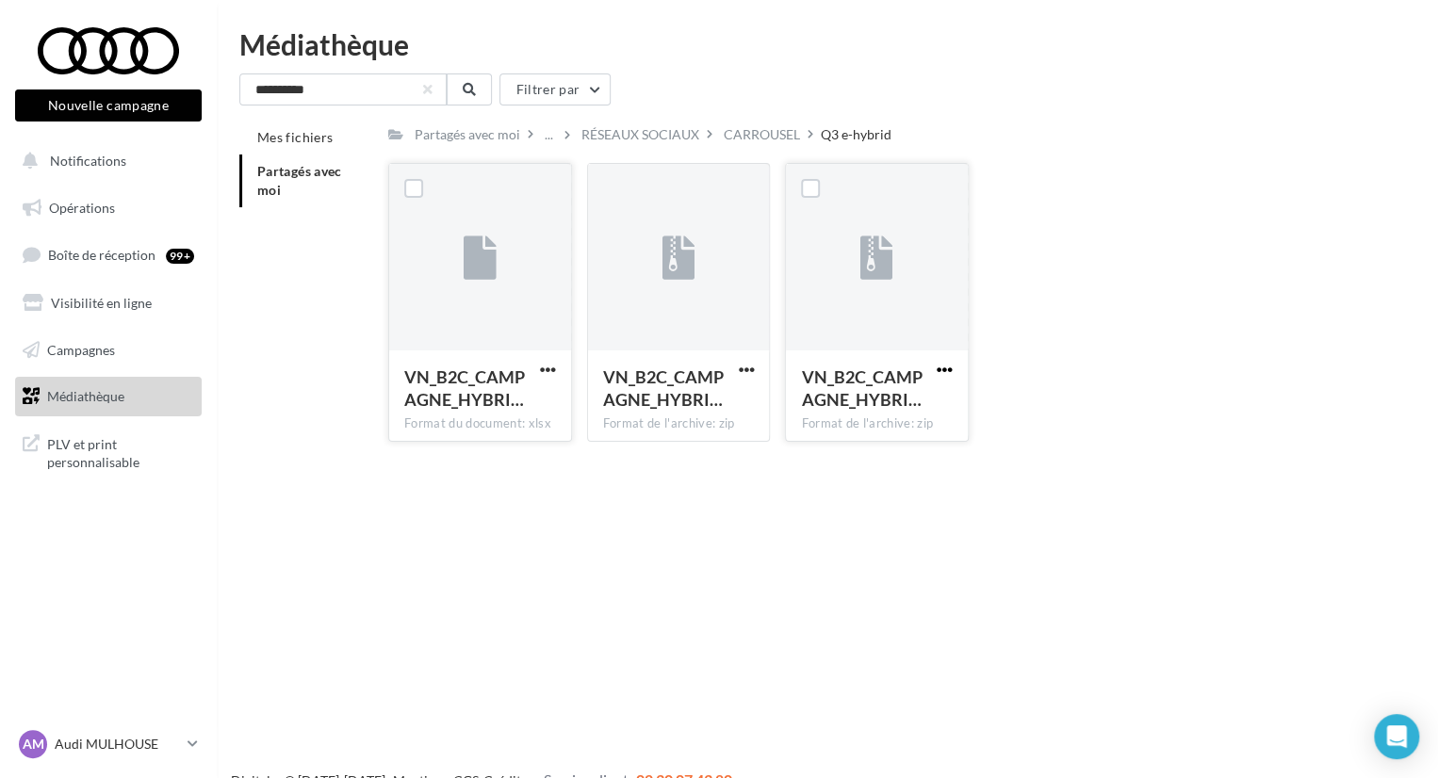
click at [945, 370] on span "button" at bounding box center [945, 370] width 16 height 16
click at [898, 405] on button "Télécharger" at bounding box center [862, 407] width 188 height 49
click at [857, 551] on div "Nouvelle campagne Nouvelle campagne Notifications Opérations Boîte de réception…" at bounding box center [719, 419] width 1438 height 778
click at [767, 118] on div "**********" at bounding box center [827, 265] width 1176 height 384
click at [756, 138] on div "CARROUSEL" at bounding box center [762, 134] width 76 height 19
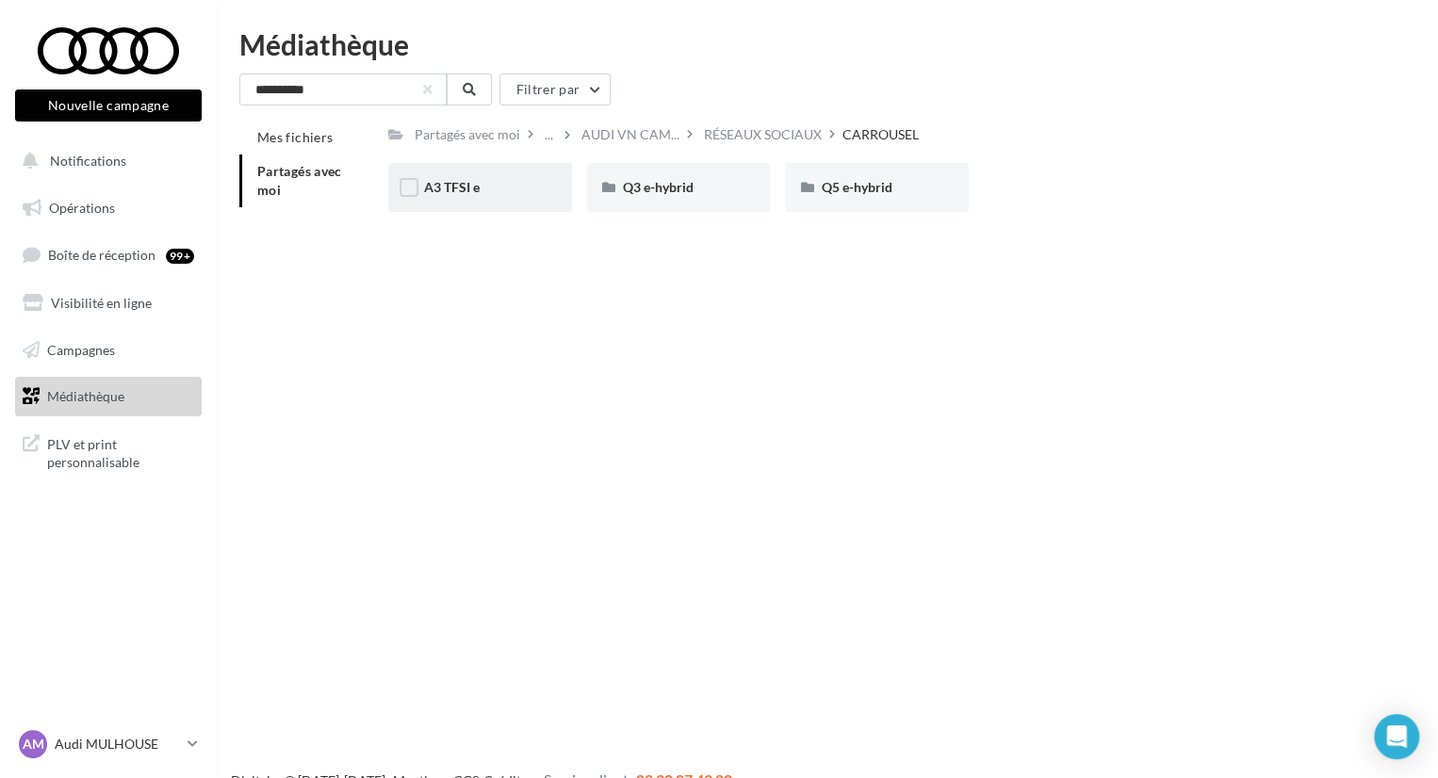
click at [525, 191] on div "A3 TFSI e" at bounding box center [480, 187] width 112 height 19
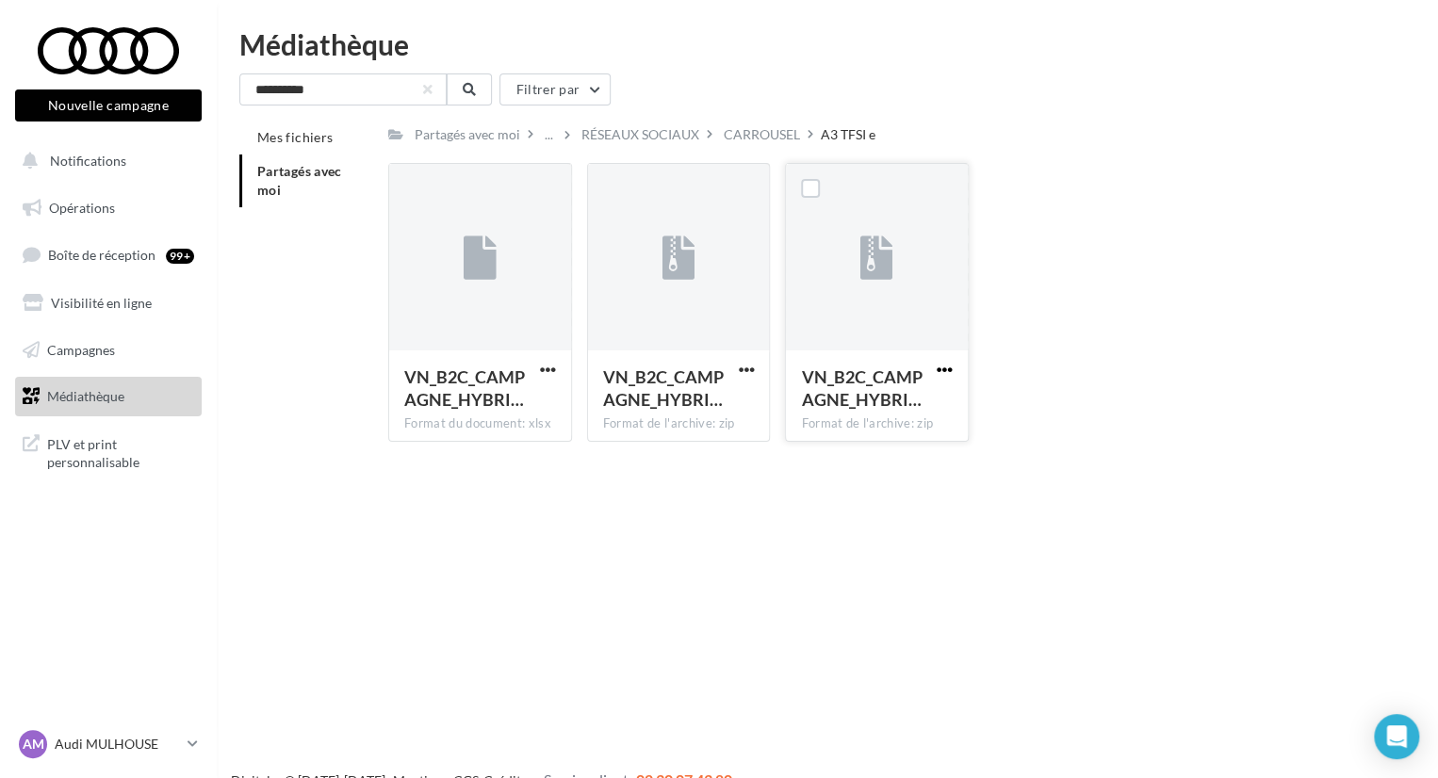
click at [940, 370] on span "button" at bounding box center [945, 370] width 16 height 16
click at [886, 415] on button "Télécharger" at bounding box center [862, 407] width 188 height 49
